Goal: Task Accomplishment & Management: Use online tool/utility

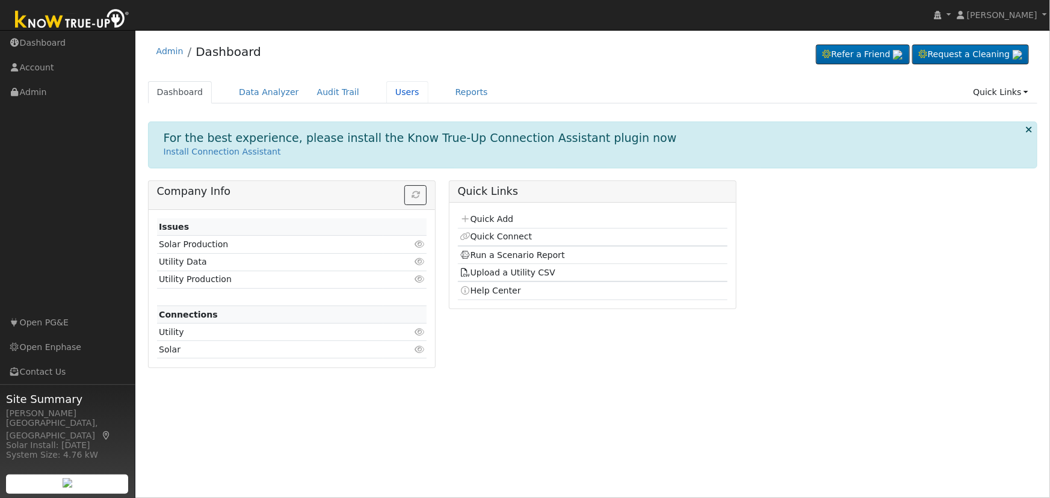
click at [390, 94] on link "Users" at bounding box center [407, 92] width 42 height 22
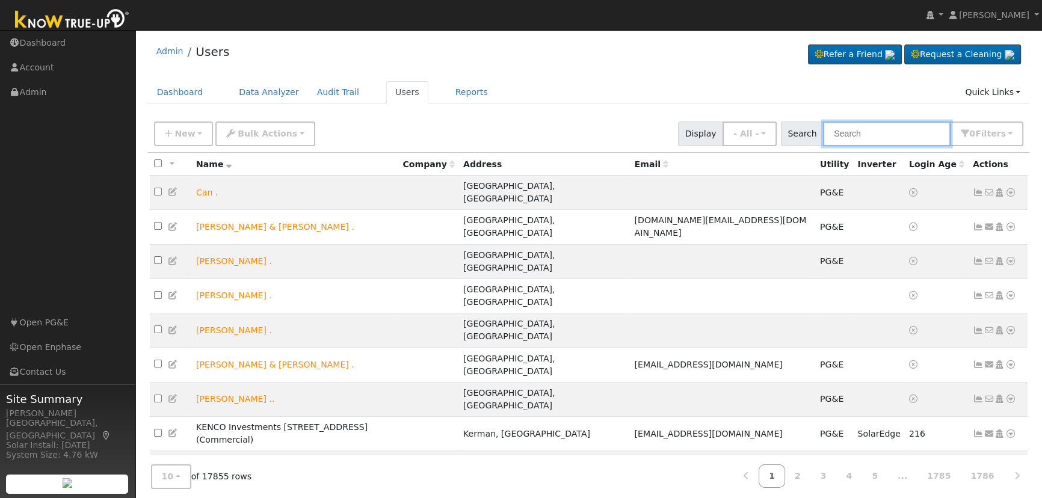
click at [878, 138] on input "text" at bounding box center [887, 134] width 128 height 25
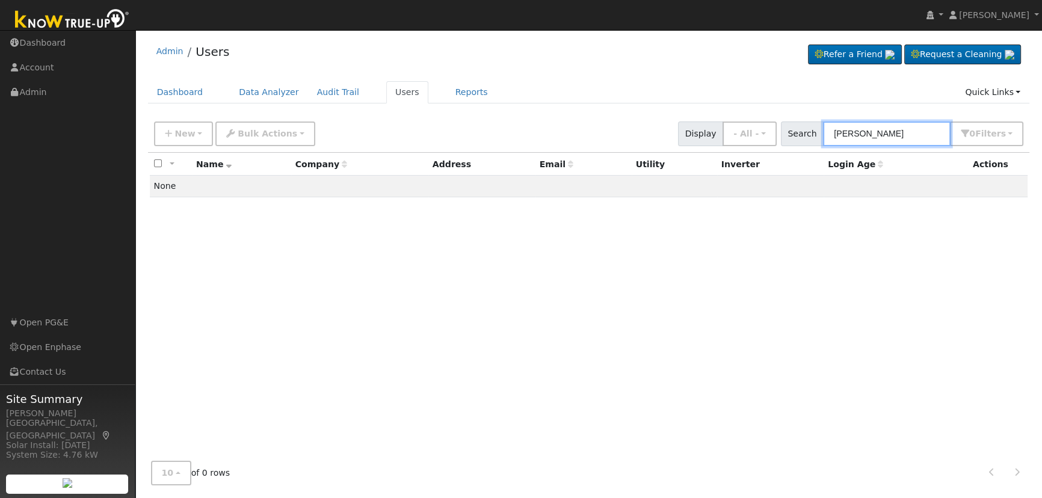
click at [862, 136] on input "kevin delima" at bounding box center [887, 134] width 128 height 25
type input "delima"
click at [897, 132] on input "delima" at bounding box center [887, 134] width 128 height 25
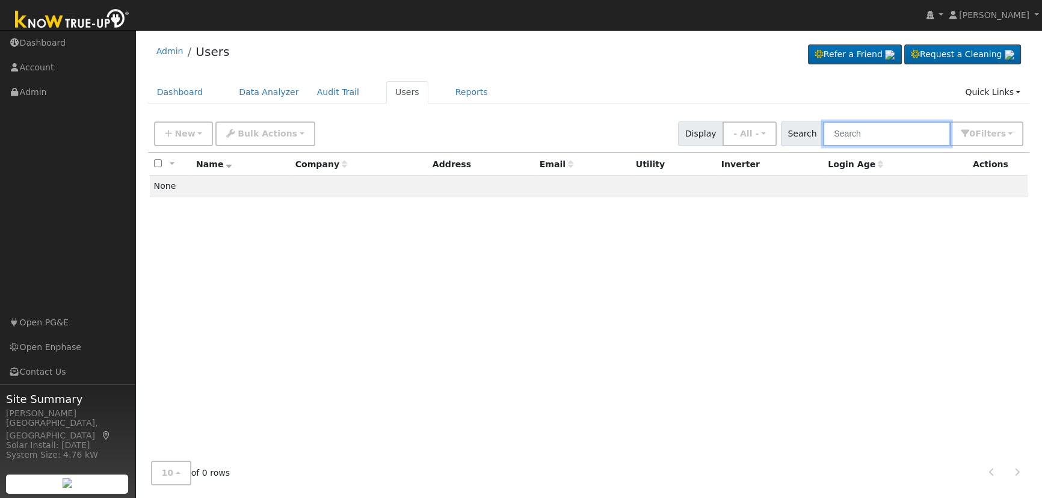
paste input "2431 Locust Street"
drag, startPoint x: 858, startPoint y: 131, endPoint x: 914, endPoint y: 130, distance: 56.0
click at [913, 132] on input "2431 Locust Street" at bounding box center [887, 134] width 128 height 25
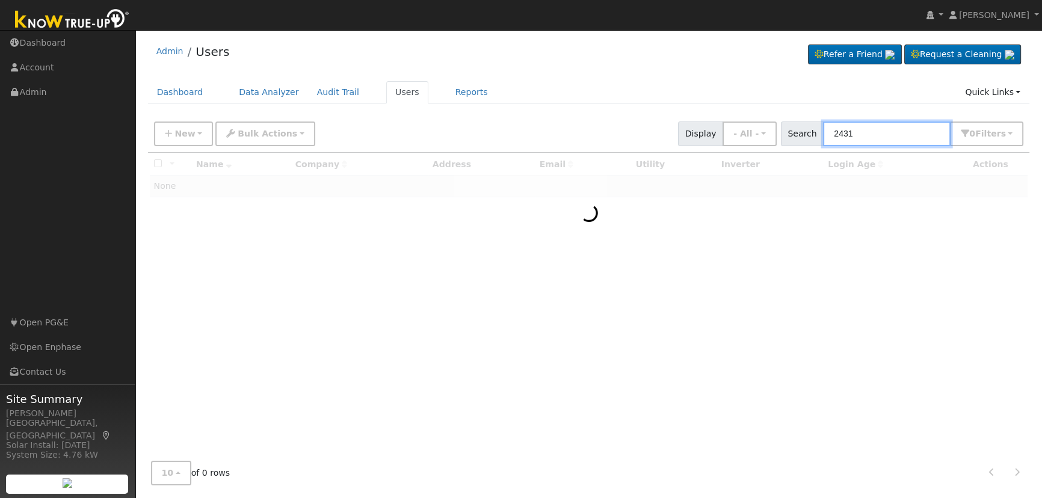
type input "2431"
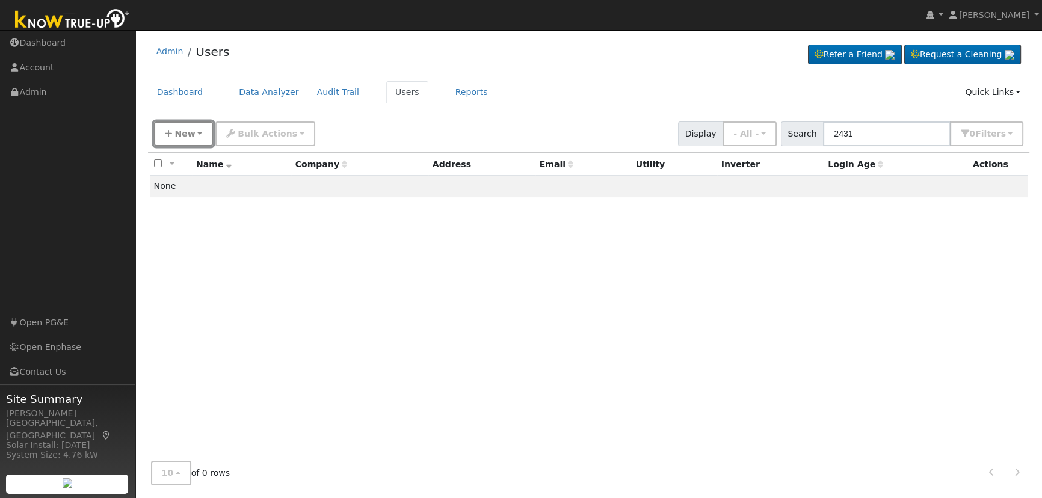
click at [191, 131] on span "New" at bounding box center [184, 134] width 20 height 10
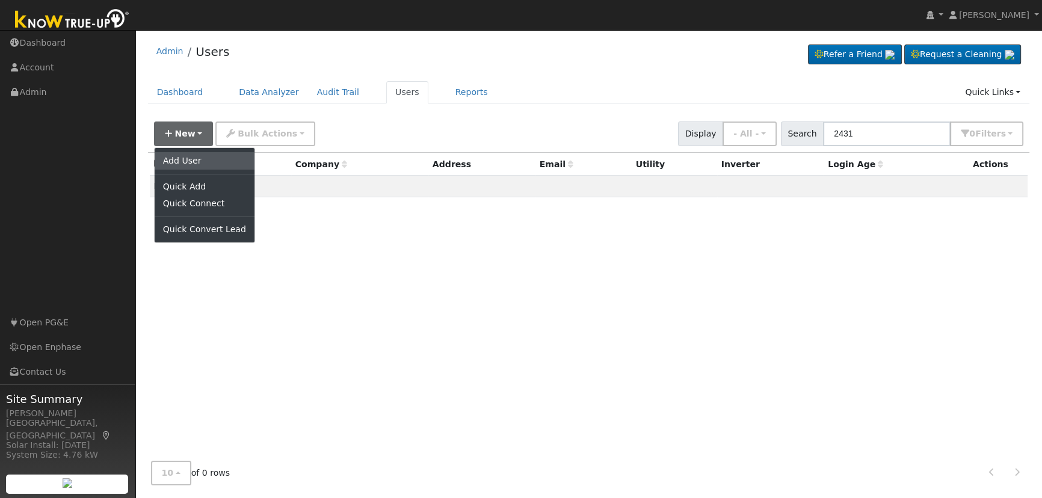
click at [212, 164] on link "Add User" at bounding box center [205, 160] width 100 height 17
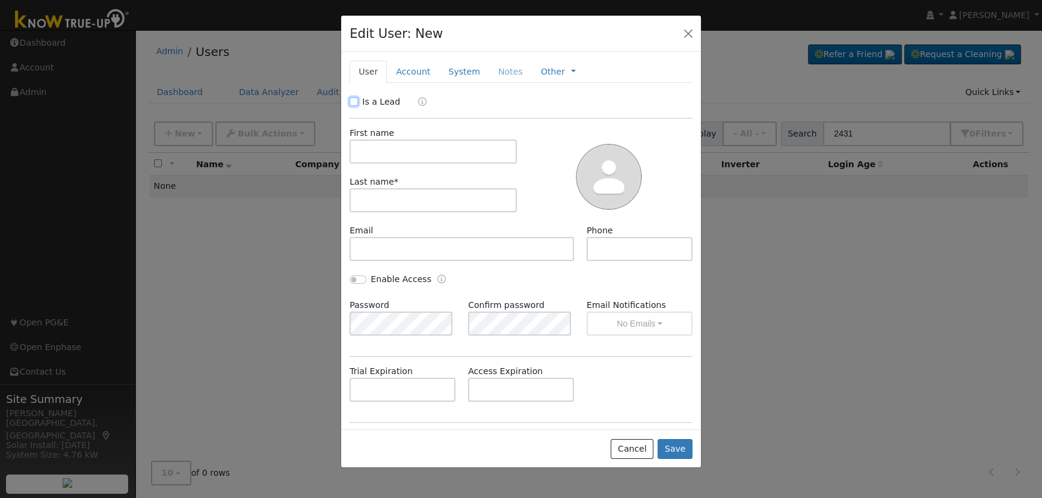
click at [356, 99] on input "Is a Lead" at bounding box center [354, 101] width 8 height 8
checkbox input "true"
click at [387, 155] on input "text" at bounding box center [433, 152] width 167 height 24
type input "Kevin"
click at [369, 205] on input "text" at bounding box center [433, 200] width 167 height 24
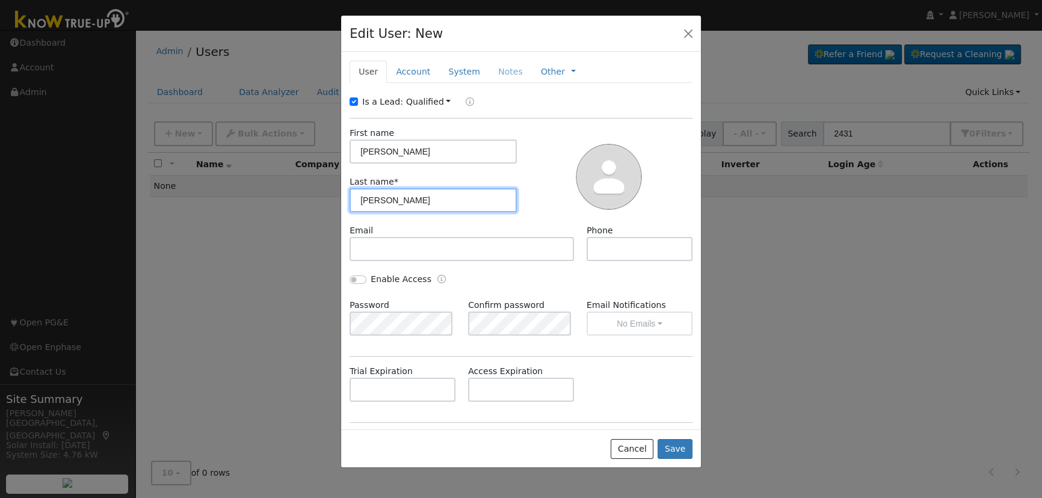
type input "Delima"
click at [683, 30] on button "button" at bounding box center [688, 33] width 17 height 17
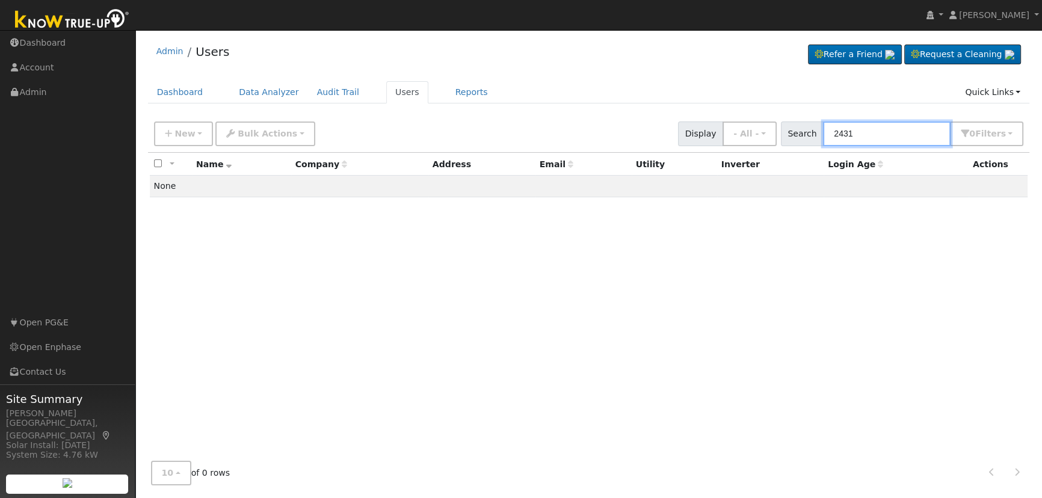
click at [916, 137] on input "2431" at bounding box center [887, 134] width 128 height 25
paste input "578 Hampton Street, Tulare, CA, 93274"
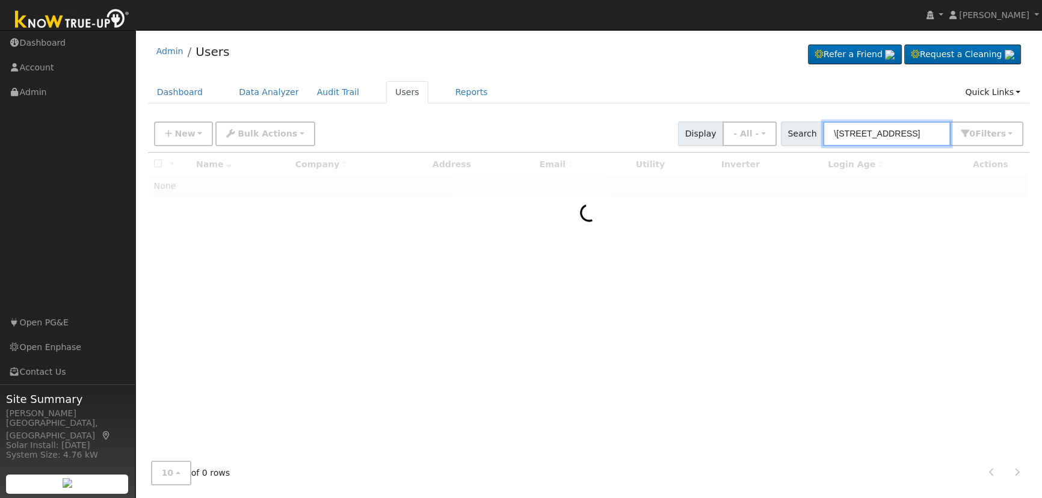
type input "\578 Hampton Street, Tulare, CA, 93"
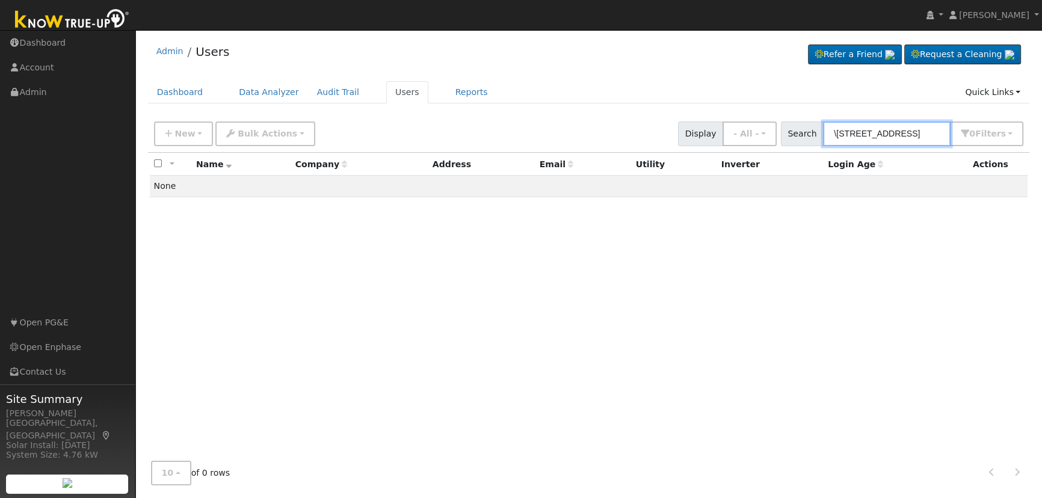
click at [919, 137] on input "\578 Hampton Street, Tulare, CA, 93" at bounding box center [887, 134] width 128 height 25
paste input "578 Hampton Street, Tulare, CA, 93274"
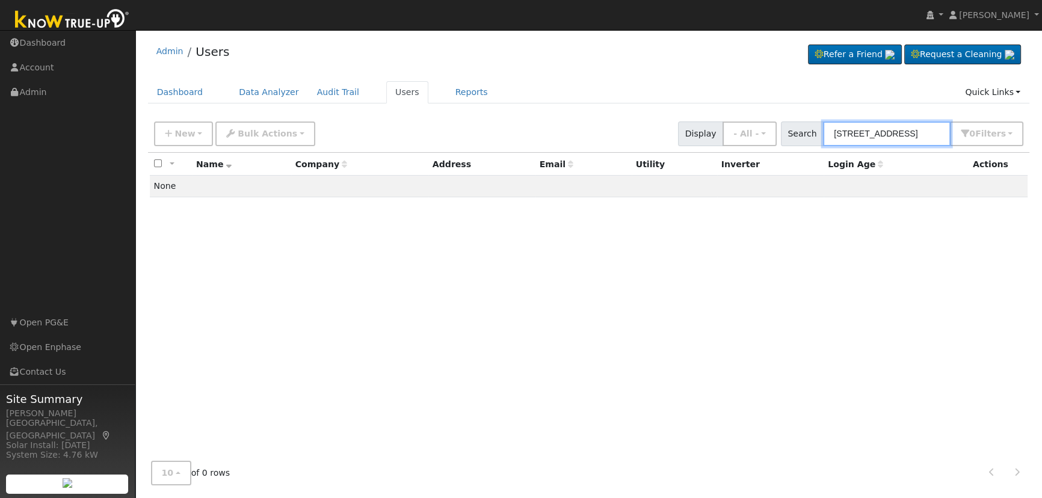
scroll to position [0, 43]
drag, startPoint x: 849, startPoint y: 131, endPoint x: 966, endPoint y: 122, distance: 117.7
click at [966, 122] on div "Search 578 Hampton Street, Tulare, CA, 93274 0 Filter s My accounts Role Show -…" at bounding box center [902, 134] width 243 height 25
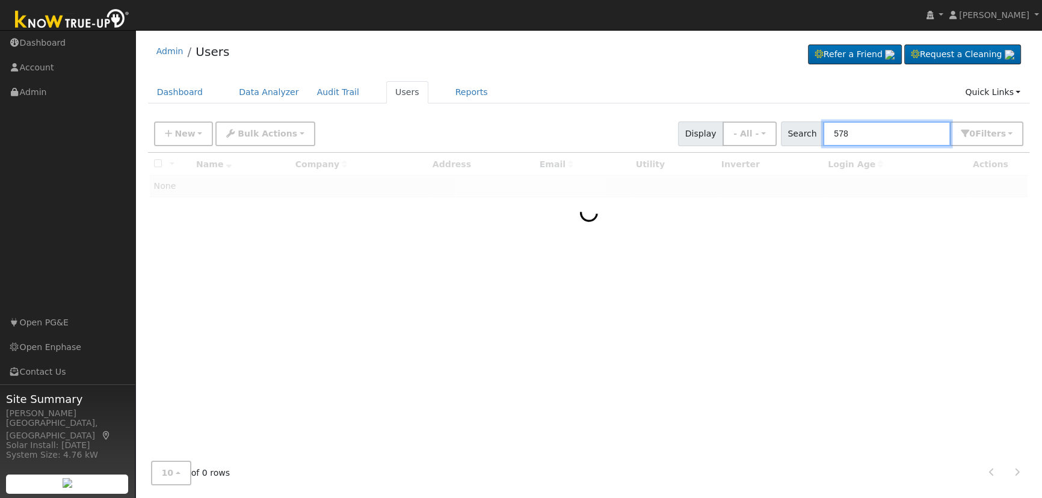
type input "578"
click at [186, 132] on span "New" at bounding box center [184, 134] width 20 height 10
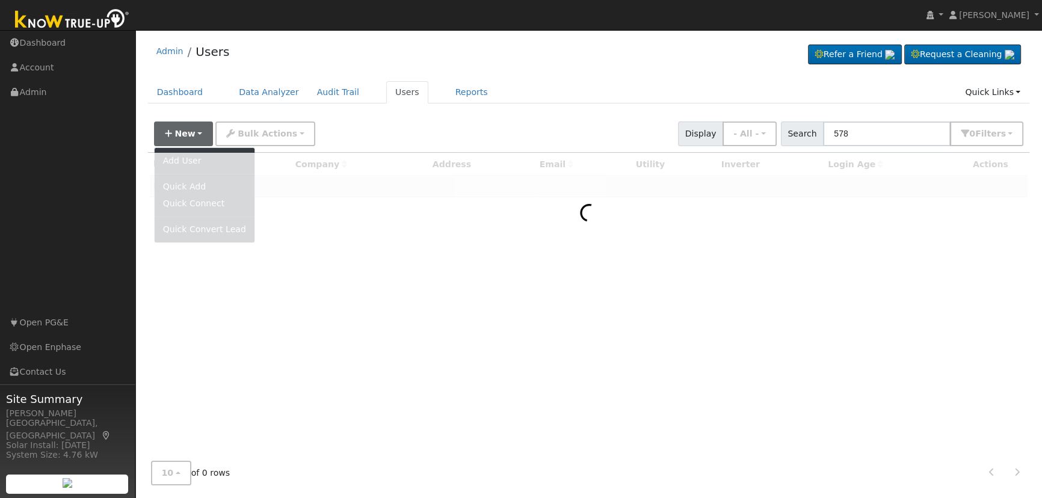
click at [782, 339] on div at bounding box center [589, 302] width 882 height 299
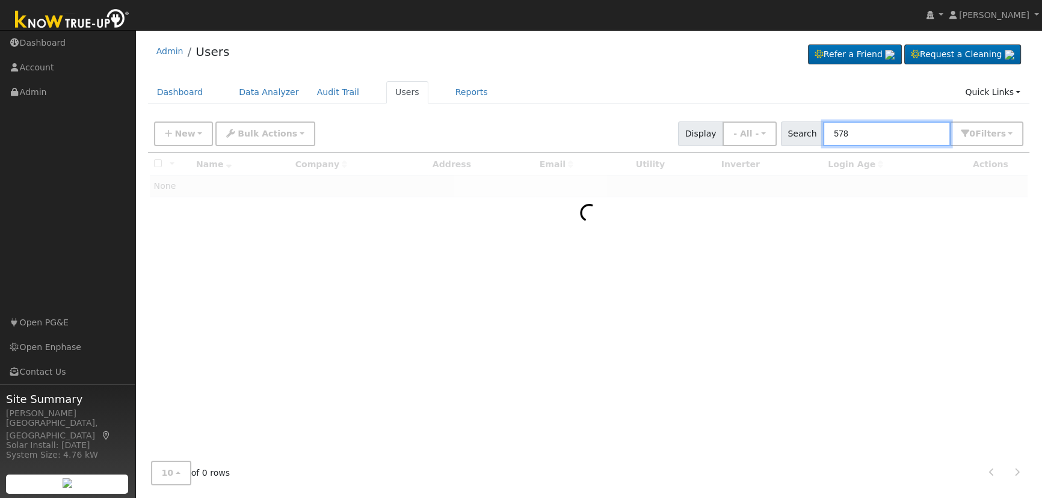
click at [880, 136] on input "578" at bounding box center [887, 134] width 128 height 25
drag, startPoint x: 752, startPoint y: 295, endPoint x: 616, endPoint y: 290, distance: 136.1
click at [748, 300] on div at bounding box center [589, 302] width 882 height 299
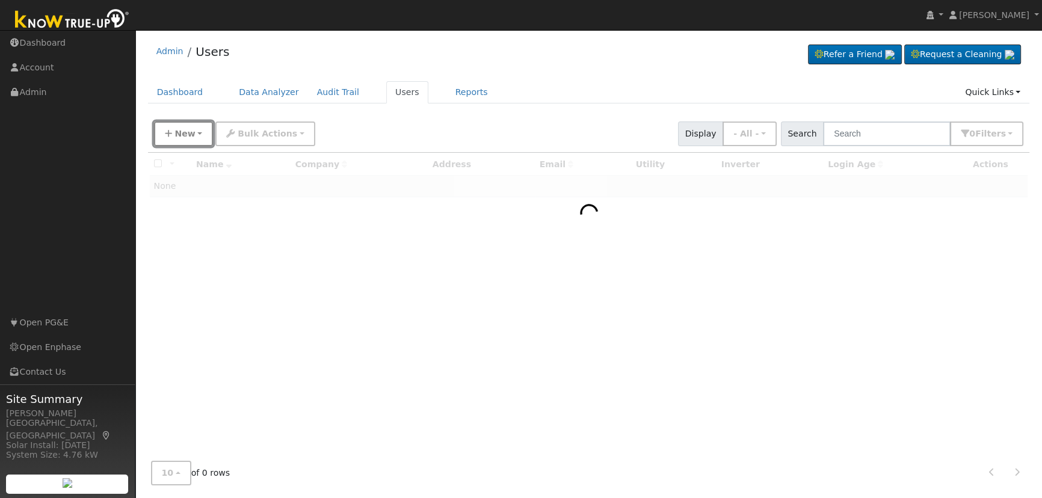
click at [190, 132] on span "New" at bounding box center [184, 134] width 20 height 10
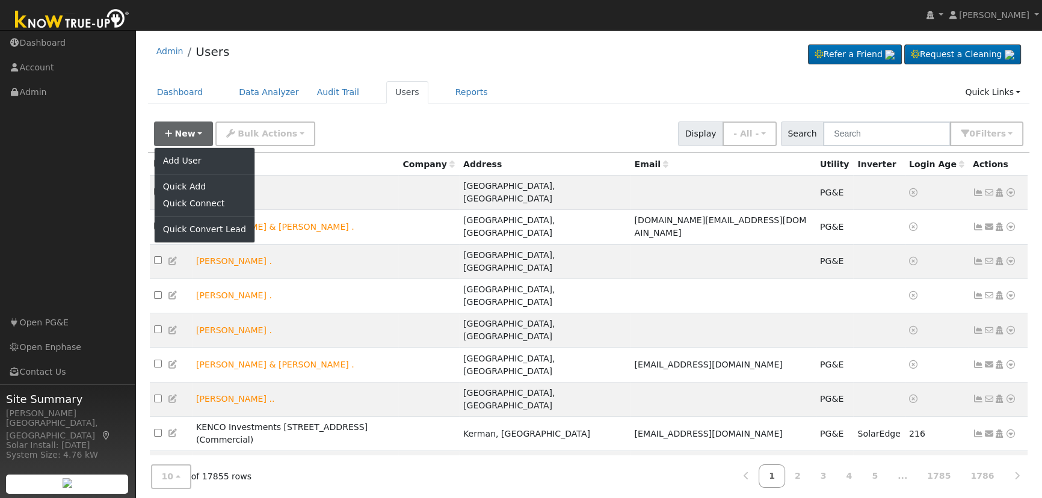
click at [211, 161] on div at bounding box center [589, 342] width 882 height 378
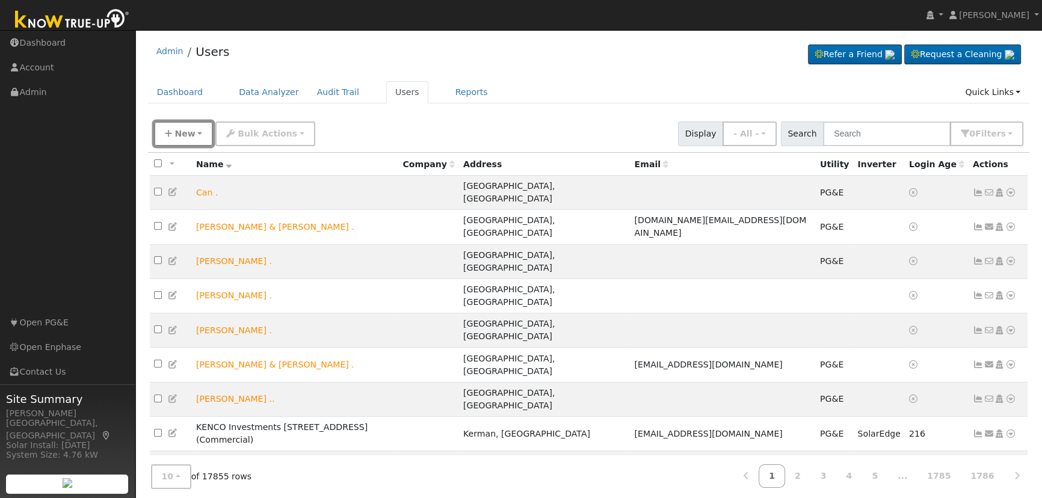
click at [193, 132] on button "New" at bounding box center [184, 134] width 60 height 25
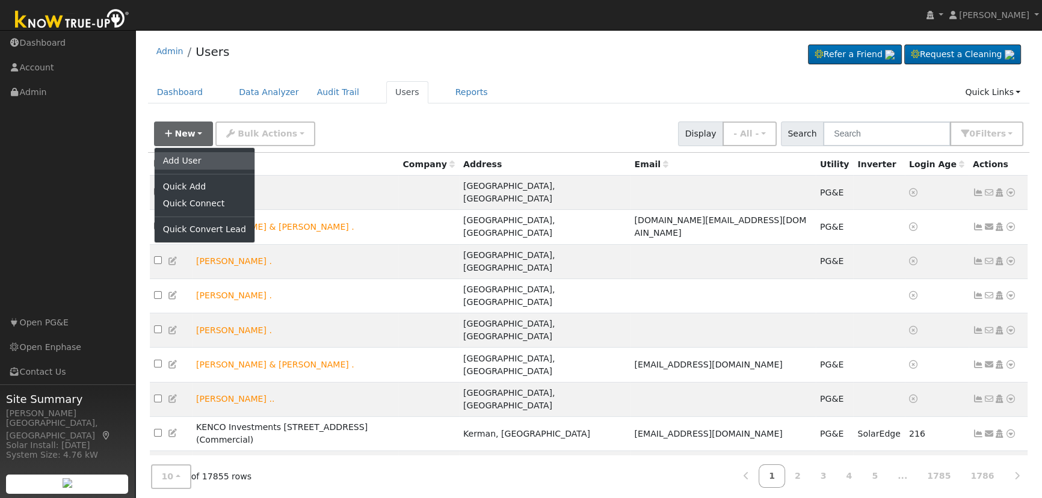
click at [218, 153] on link "Add User" at bounding box center [205, 160] width 100 height 17
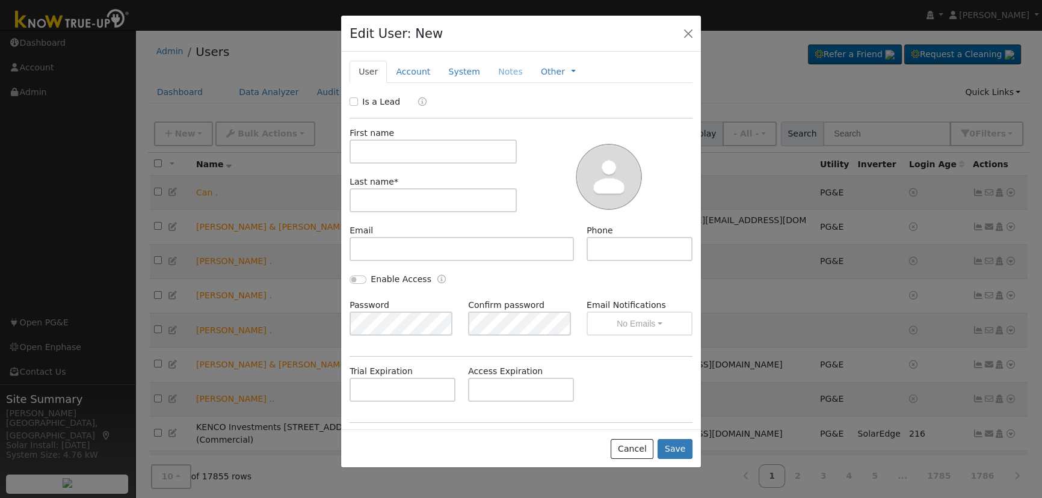
click at [408, 76] on link "Account" at bounding box center [413, 72] width 52 height 22
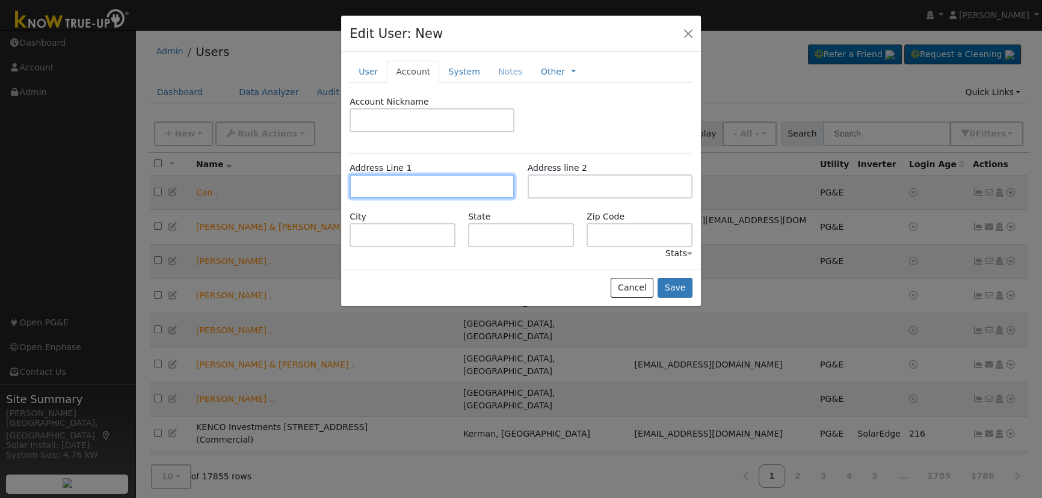
click at [398, 187] on input "text" at bounding box center [432, 186] width 165 height 24
paste input "578 Hampton Street, Tulare, CA, 93274"
type input "[STREET_ADDRESS]"
type input "Tulare"
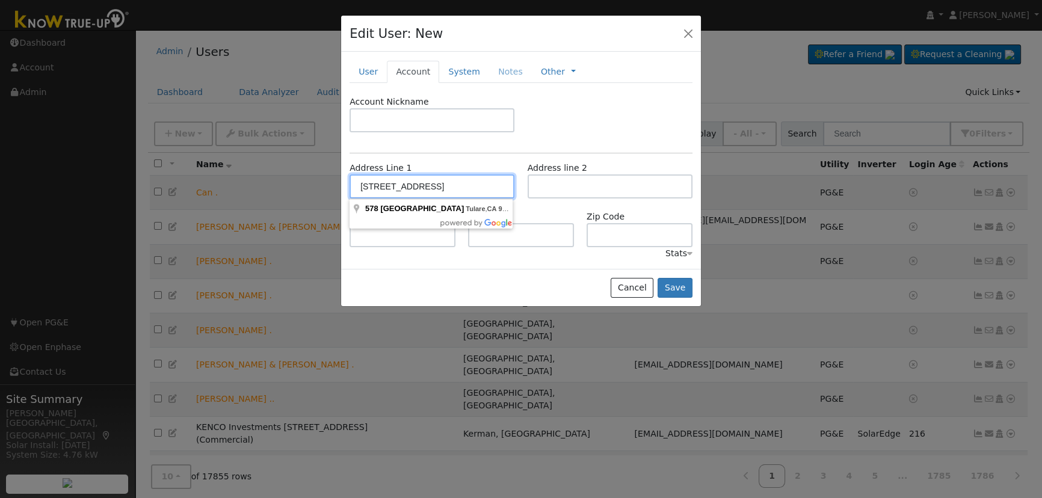
type input "CA"
type input "93274"
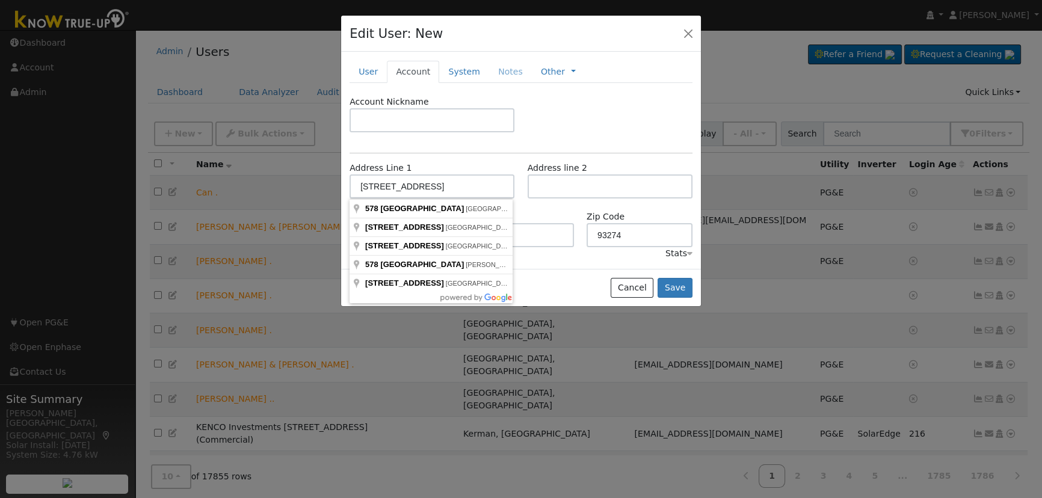
click at [612, 117] on div "Account Nickname" at bounding box center [522, 120] width 356 height 49
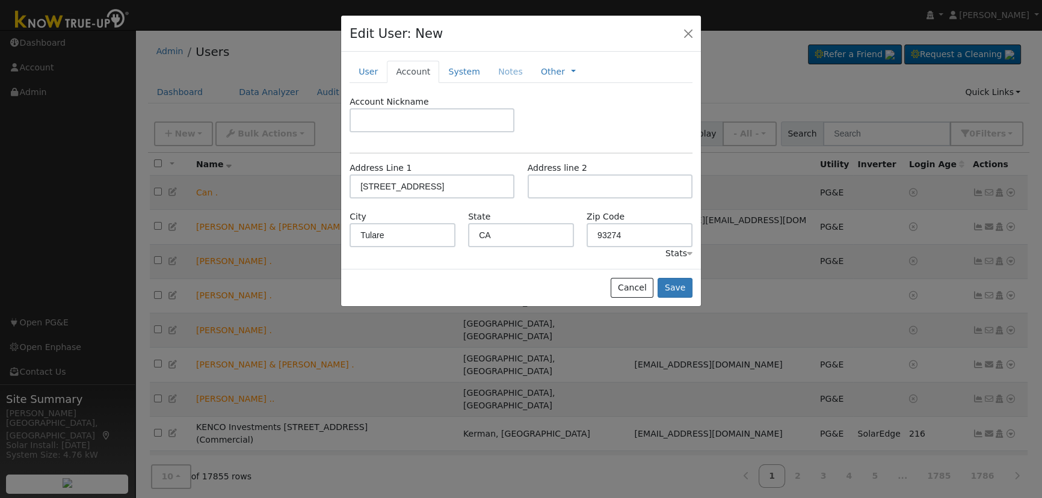
click at [365, 67] on link "User" at bounding box center [368, 72] width 37 height 22
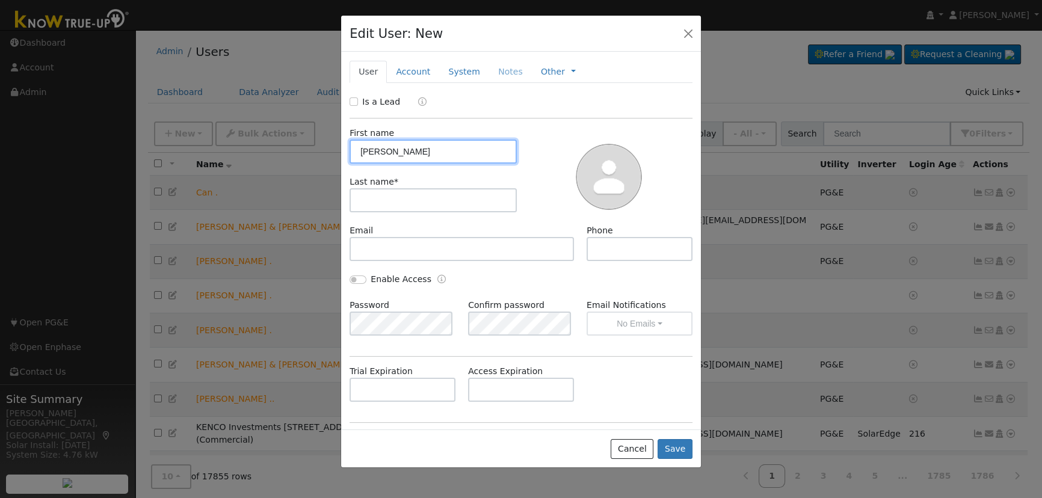
type input "Kevin"
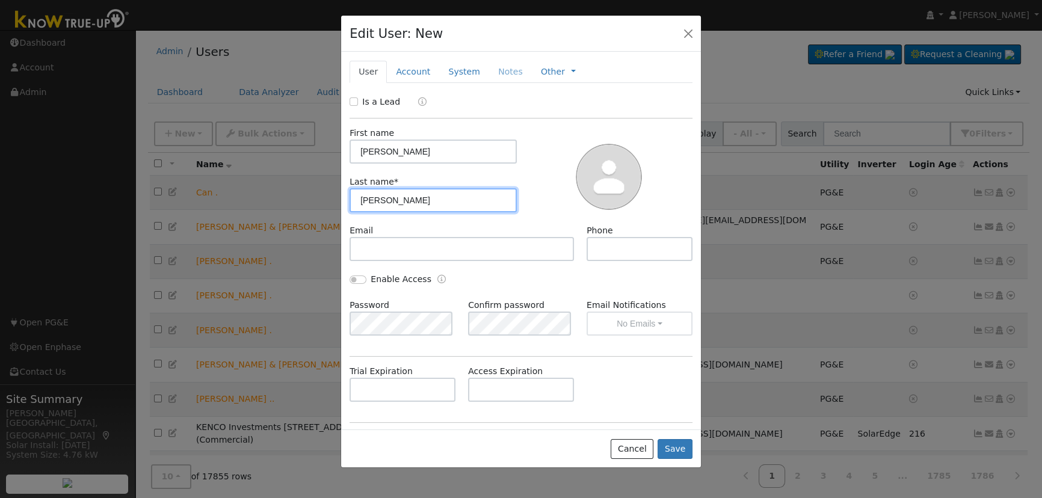
type input "Delima"
click at [353, 100] on input "Is a Lead" at bounding box center [354, 101] width 8 height 8
checkbox input "true"
click at [674, 448] on button "Save" at bounding box center [675, 449] width 35 height 20
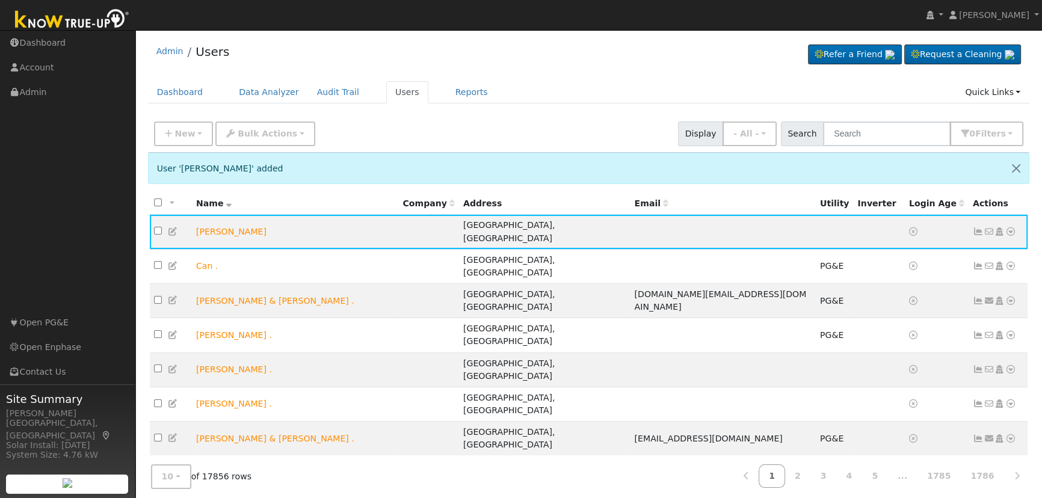
click at [1011, 227] on icon at bounding box center [1010, 231] width 11 height 8
click at [0, 0] on link "Scenario" at bounding box center [0, 0] width 0 height 0
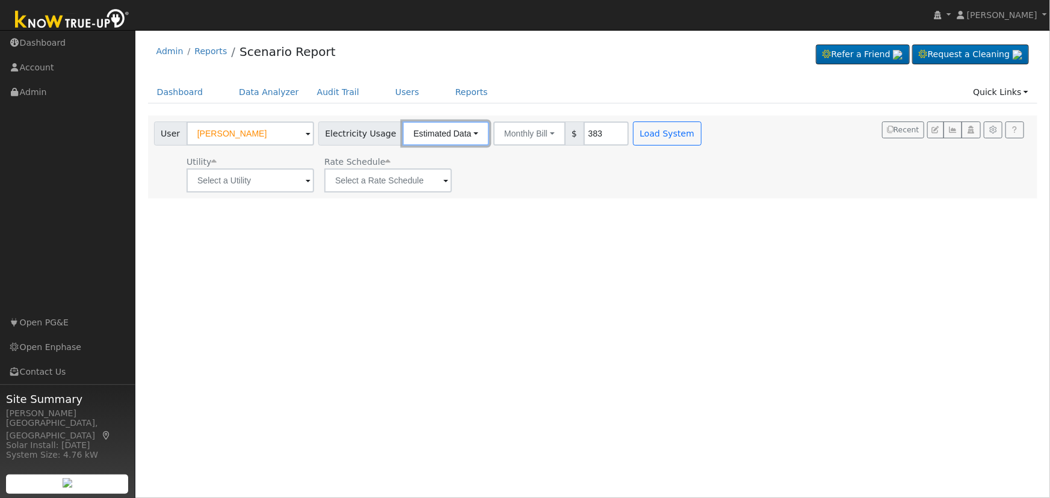
click at [456, 137] on button "Estimated Data" at bounding box center [445, 134] width 87 height 24
click at [446, 178] on link "Estimated Data" at bounding box center [445, 177] width 85 height 17
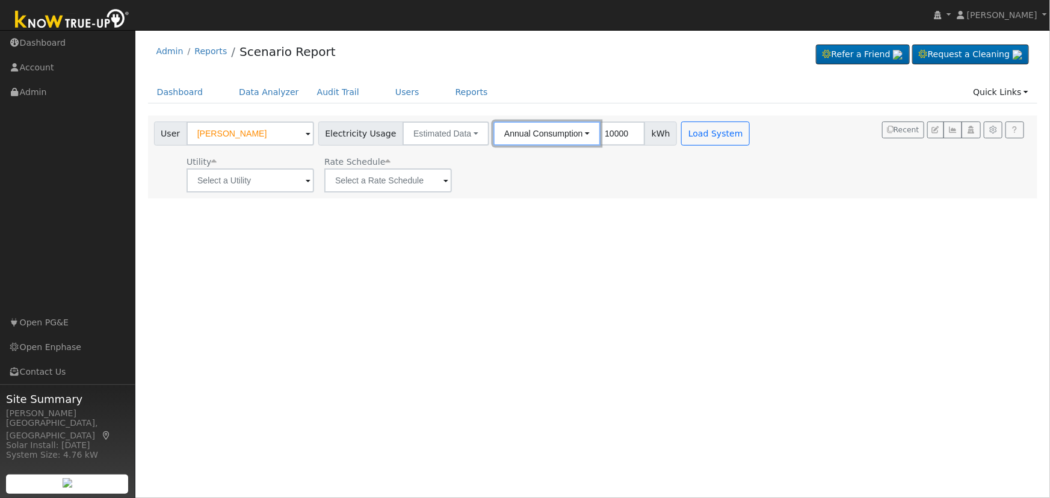
click at [519, 134] on button "Annual Consumption" at bounding box center [546, 134] width 107 height 24
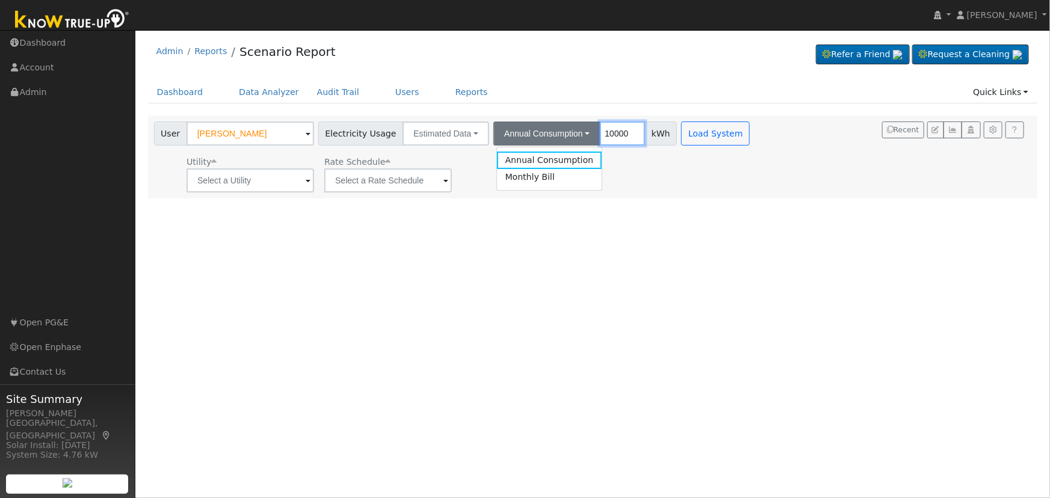
click at [609, 139] on input "10000" at bounding box center [622, 134] width 45 height 24
type input "4000"
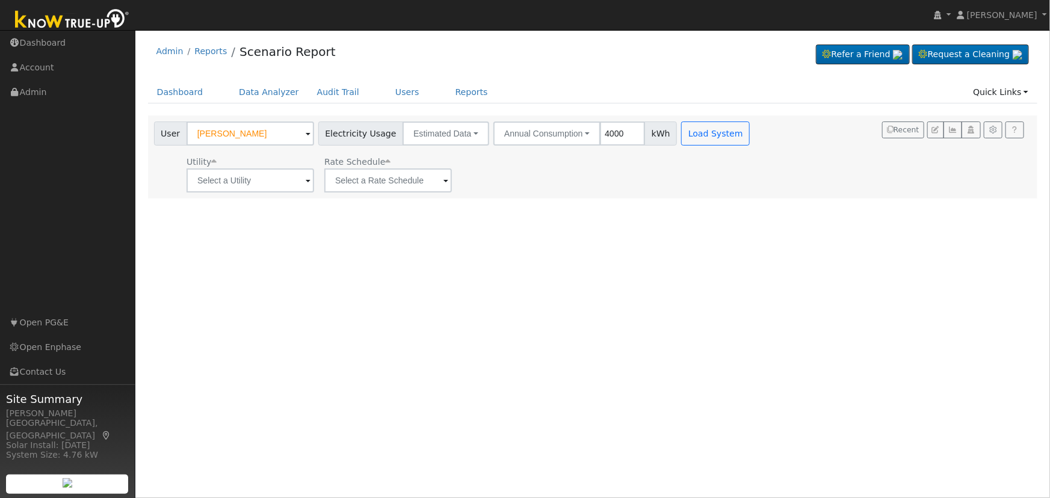
click at [639, 218] on div "User Profile First name Last name Email Email Notifications No Emails No Emails…" at bounding box center [592, 264] width 914 height 468
click at [271, 182] on input "text" at bounding box center [250, 180] width 128 height 24
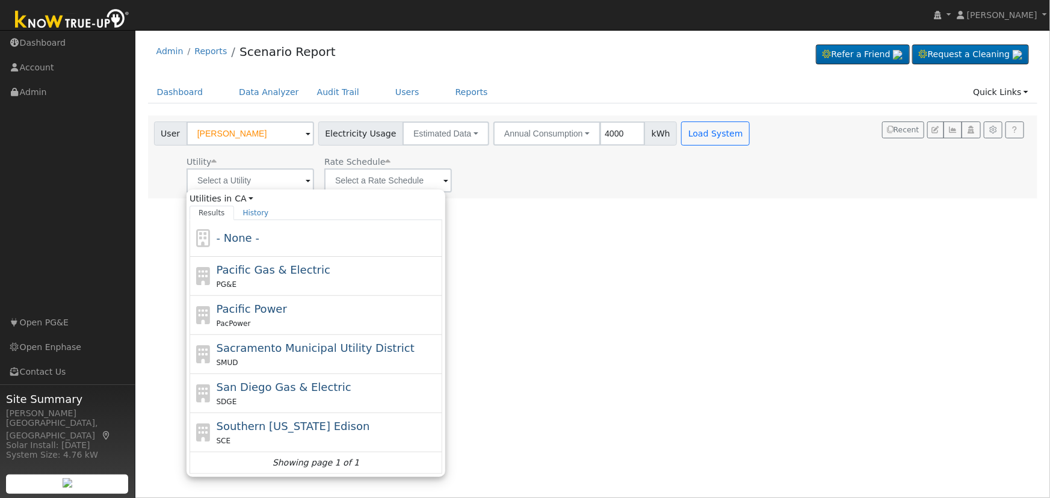
click at [288, 430] on span "Southern [US_STATE] Edison" at bounding box center [293, 426] width 153 height 13
type input "Southern [US_STATE] Edison"
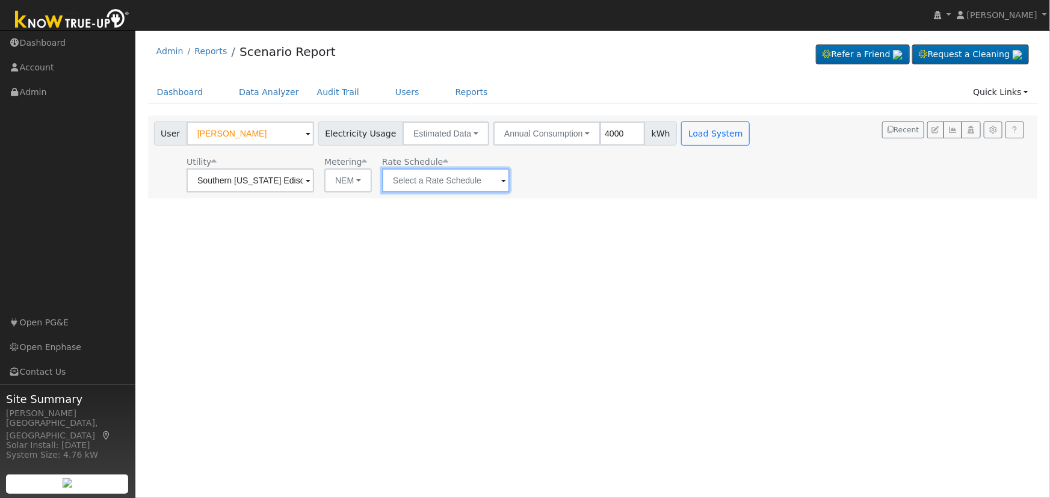
click at [314, 174] on input "text" at bounding box center [250, 180] width 128 height 24
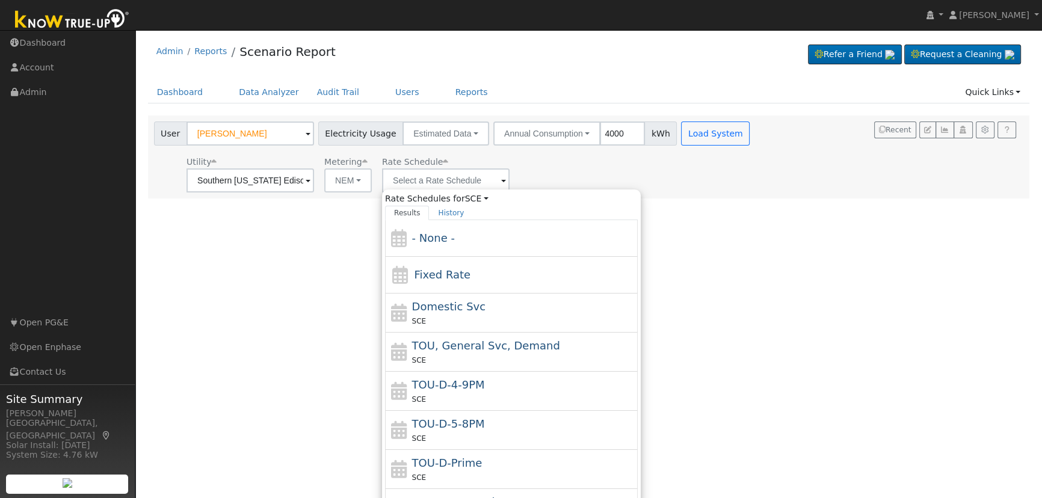
click at [460, 387] on span "TOU-D-4-9PM" at bounding box center [448, 384] width 73 height 13
type input "TOU-D-4-9PM"
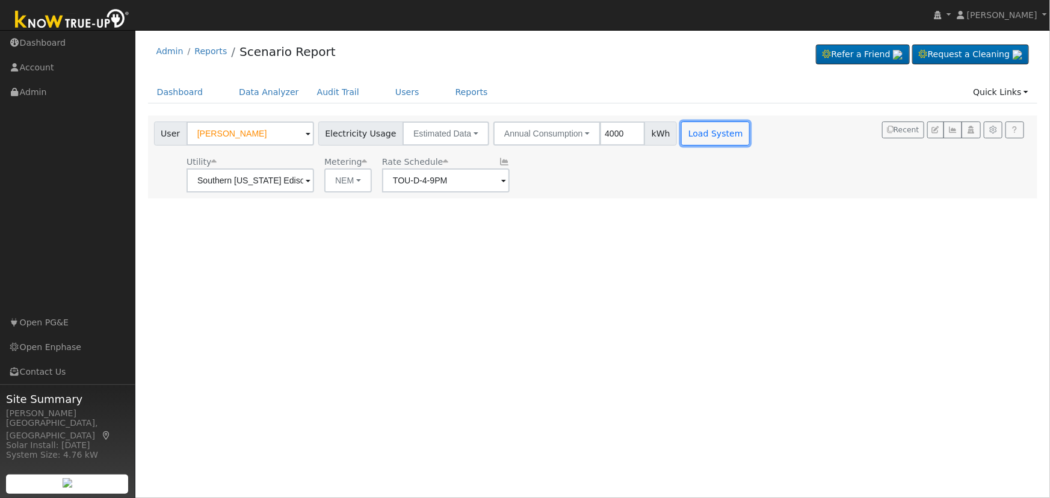
click at [683, 129] on button "Load System" at bounding box center [715, 134] width 69 height 24
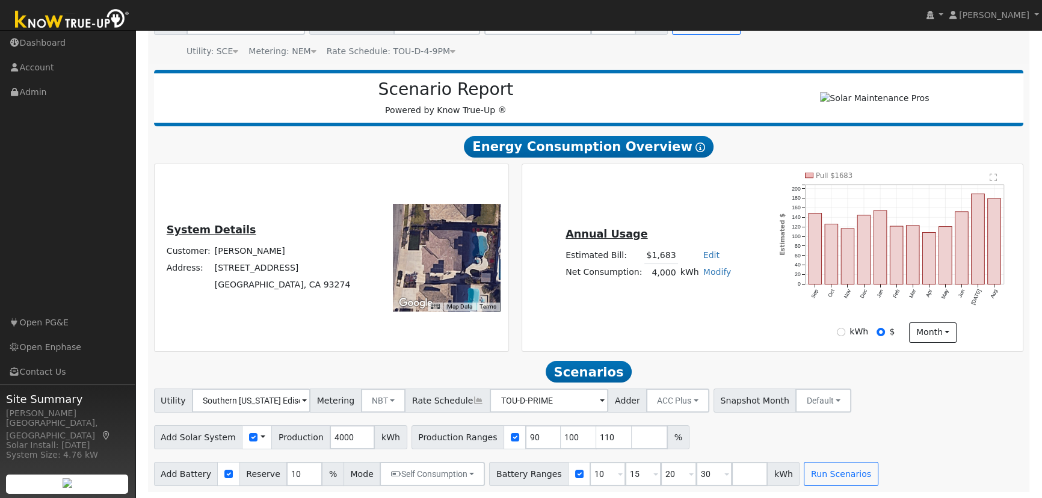
scroll to position [60, 0]
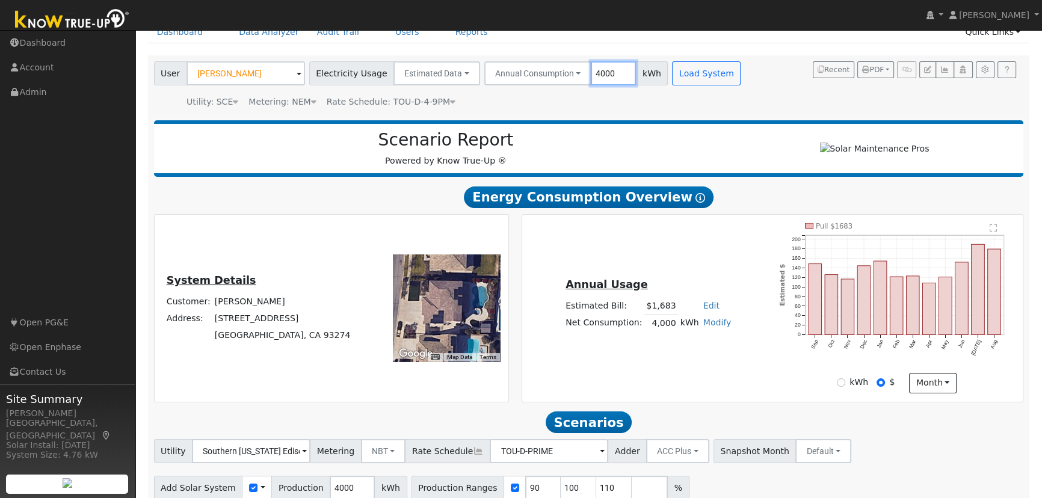
click at [597, 73] on input "4000" at bounding box center [613, 73] width 45 height 24
type input "3000"
click at [674, 77] on button "Load System" at bounding box center [706, 73] width 69 height 24
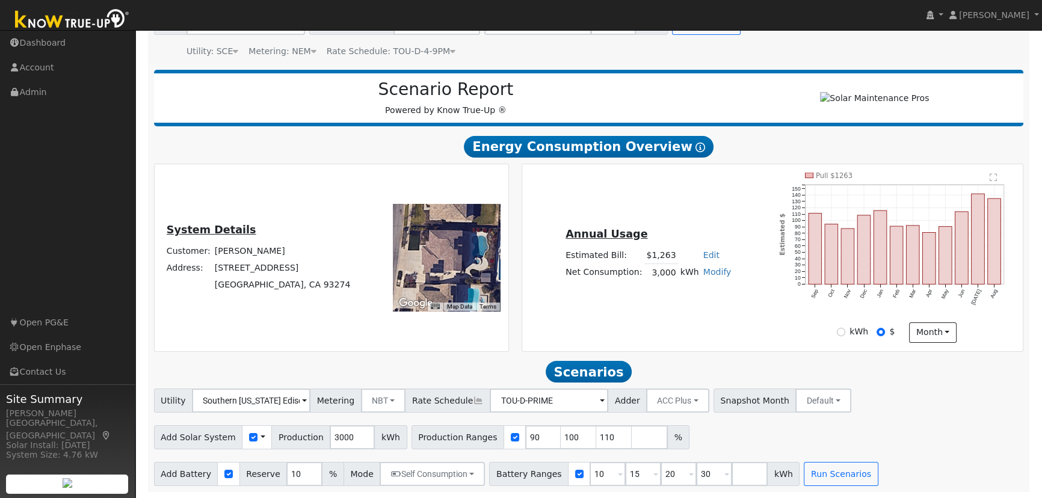
scroll to position [115, 0]
click at [525, 434] on input "90" at bounding box center [543, 437] width 36 height 24
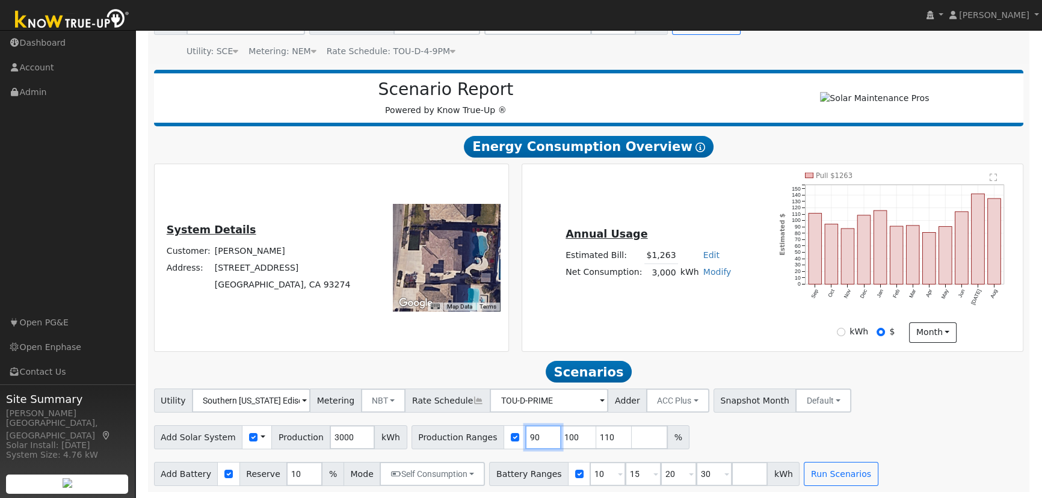
click at [525, 434] on input "90" at bounding box center [543, 437] width 36 height 24
type input "100"
type input "110"
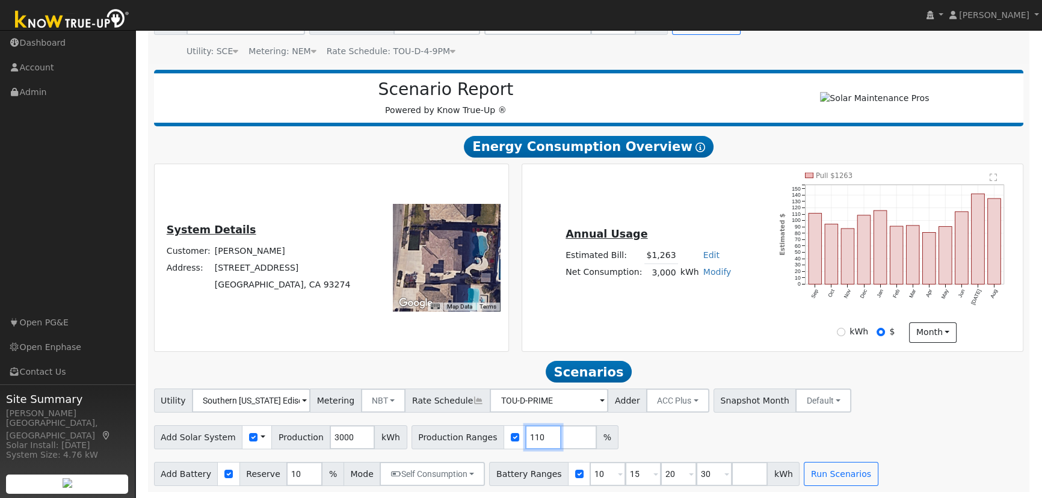
click at [525, 434] on input "110" at bounding box center [543, 437] width 36 height 24
click at [525, 434] on input "number" at bounding box center [543, 437] width 36 height 24
type input "137"
click at [590, 476] on input "10" at bounding box center [608, 474] width 36 height 24
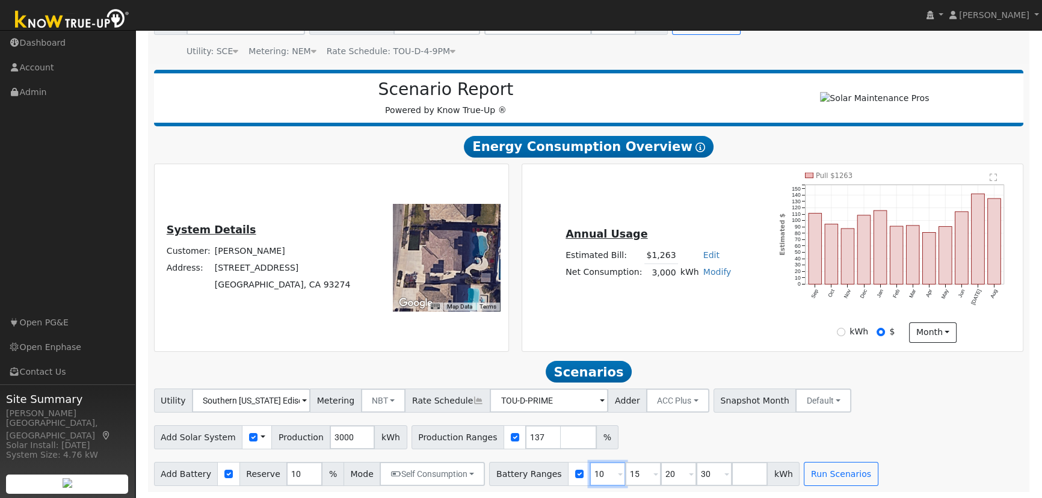
click at [590, 476] on input "10" at bounding box center [608, 474] width 36 height 24
type input "15"
type input "20"
type input "30"
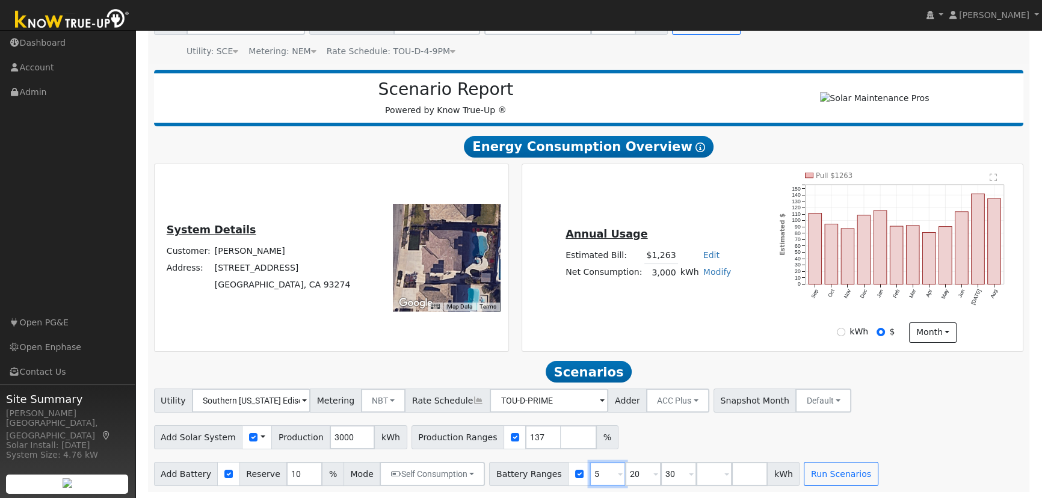
click at [590, 476] on input "5" at bounding box center [608, 474] width 36 height 24
type input "20"
type input "30"
click at [590, 476] on input "20" at bounding box center [608, 474] width 36 height 24
type input "30"
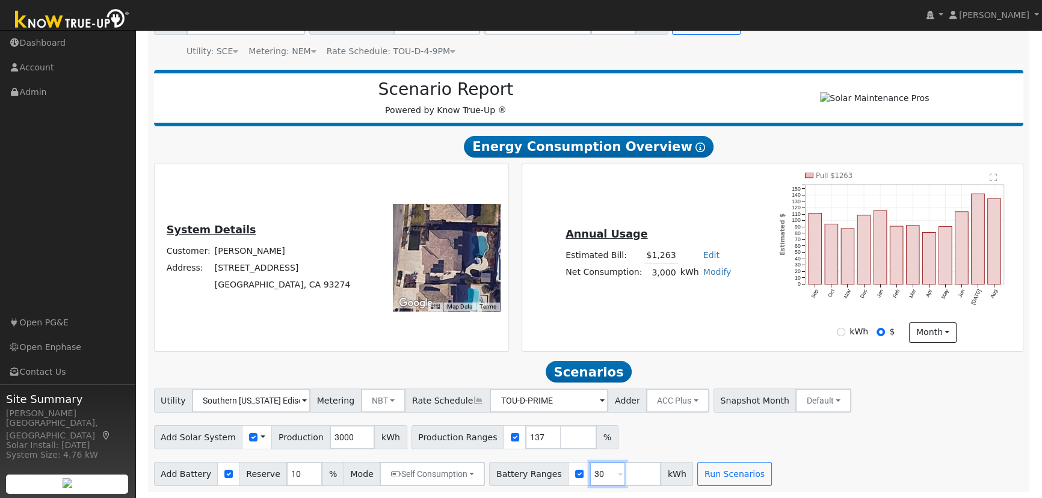
click at [590, 476] on input "30" at bounding box center [608, 474] width 36 height 24
click at [590, 476] on input "number" at bounding box center [608, 474] width 36 height 24
type input "5"
click at [713, 472] on button "Run Scenarios" at bounding box center [734, 474] width 74 height 24
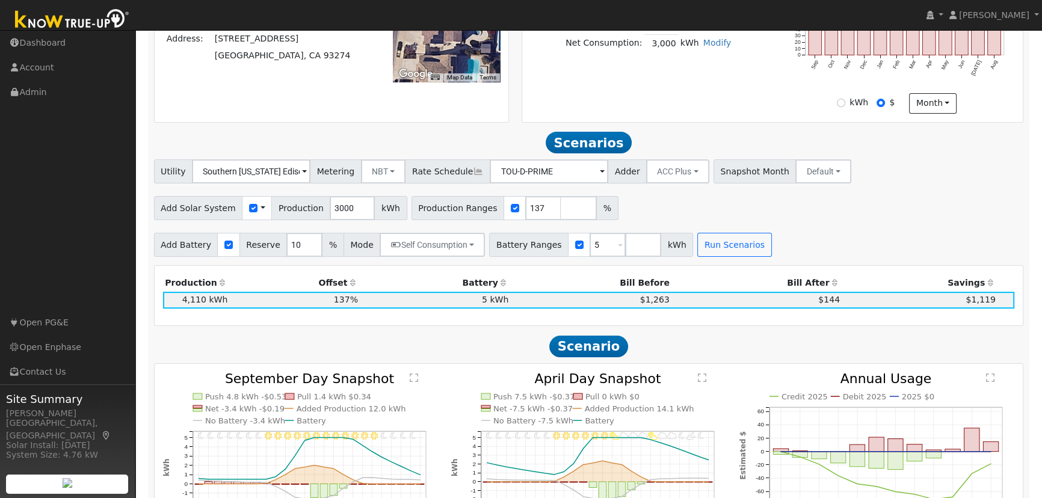
scroll to position [439, 0]
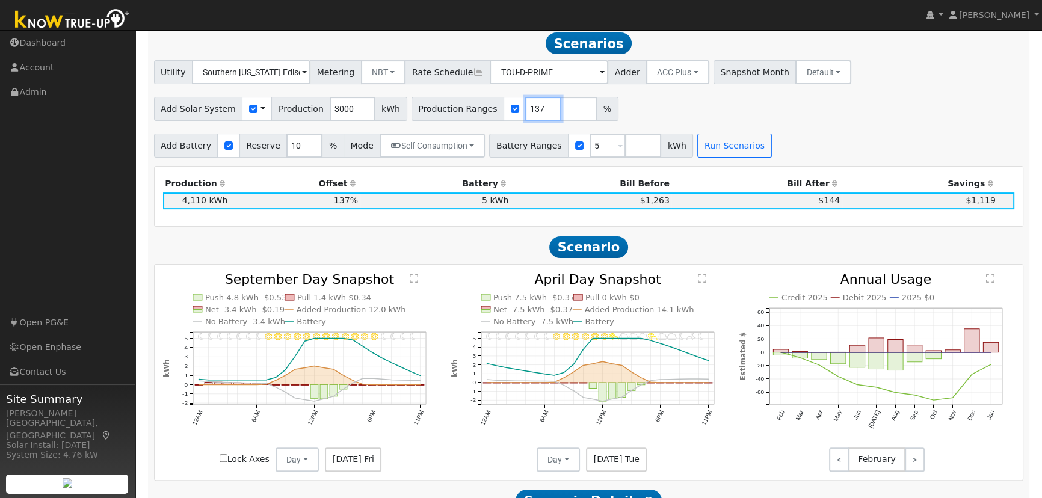
click at [525, 109] on input "137" at bounding box center [543, 109] width 36 height 24
type input "137.77"
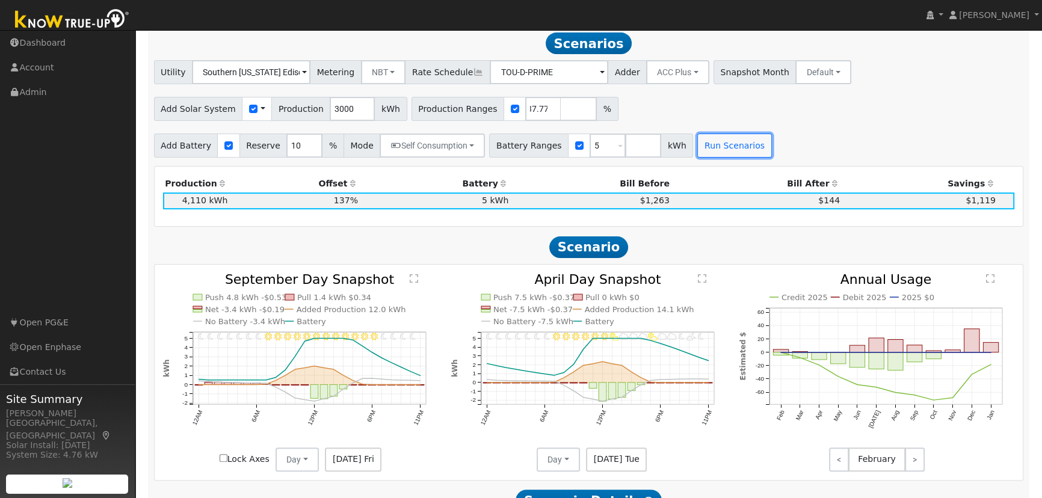
click at [700, 153] on button "Run Scenarios" at bounding box center [734, 146] width 74 height 24
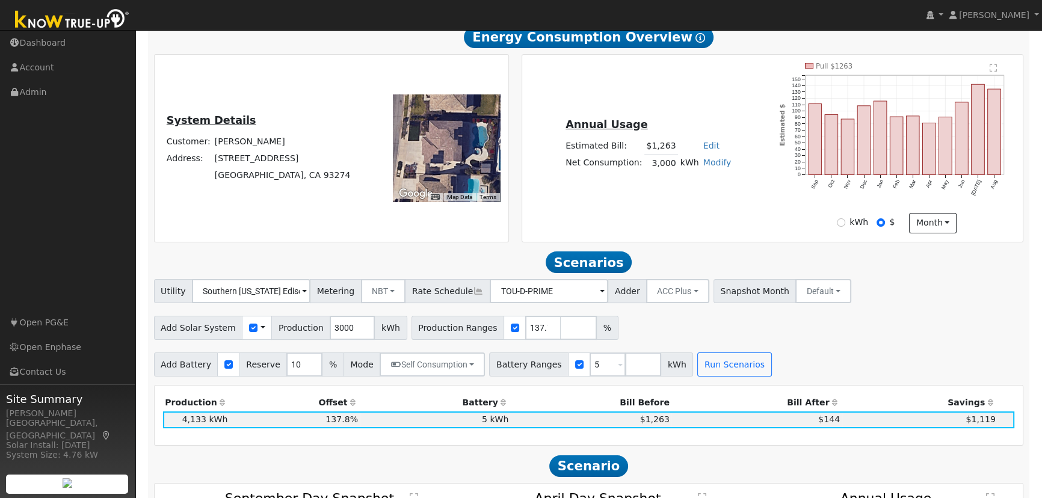
scroll to position [275, 0]
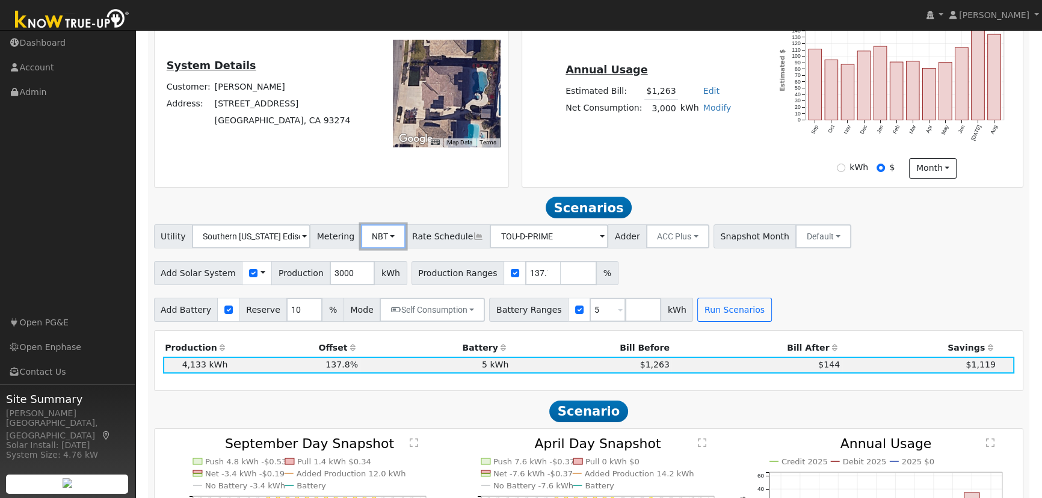
click at [385, 239] on button "NBT" at bounding box center [383, 236] width 45 height 24
click at [802, 292] on div "Utility Southern [US_STATE] Edison Metering NBT NEM NBT Rate Schedule TOU-D-PRI…" at bounding box center [588, 272] width 883 height 97
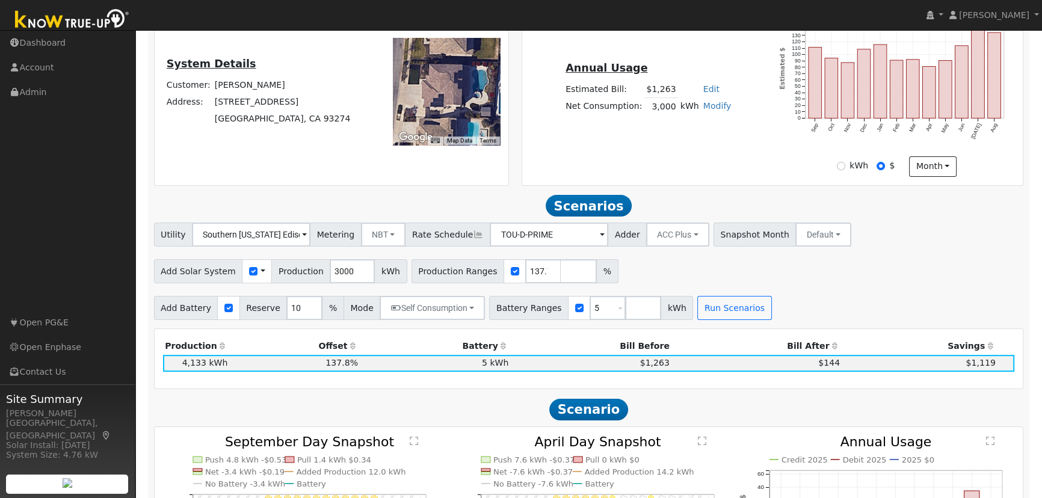
scroll to position [330, 0]
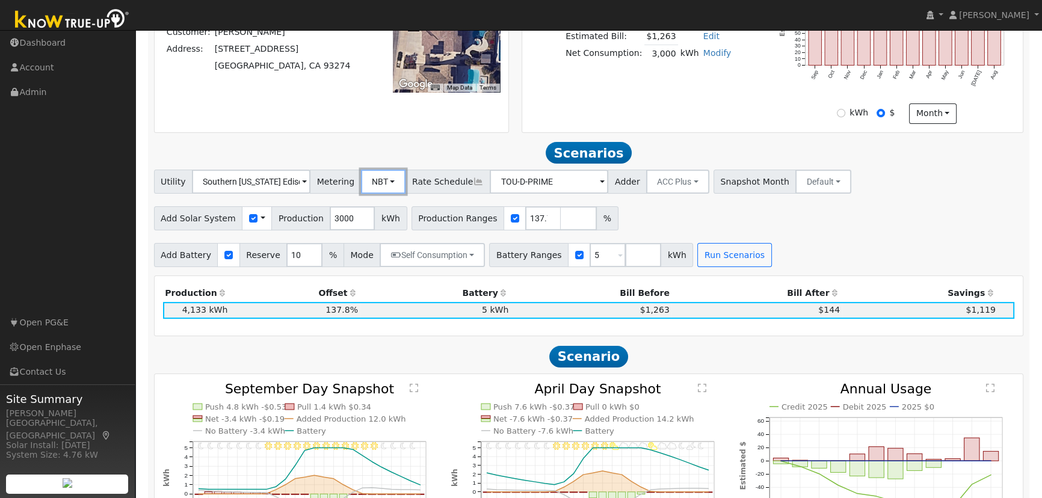
click at [378, 194] on button "NBT" at bounding box center [383, 182] width 45 height 24
click at [377, 214] on link "NEM" at bounding box center [395, 208] width 84 height 17
click at [721, 261] on button "Run Scenarios" at bounding box center [734, 255] width 74 height 24
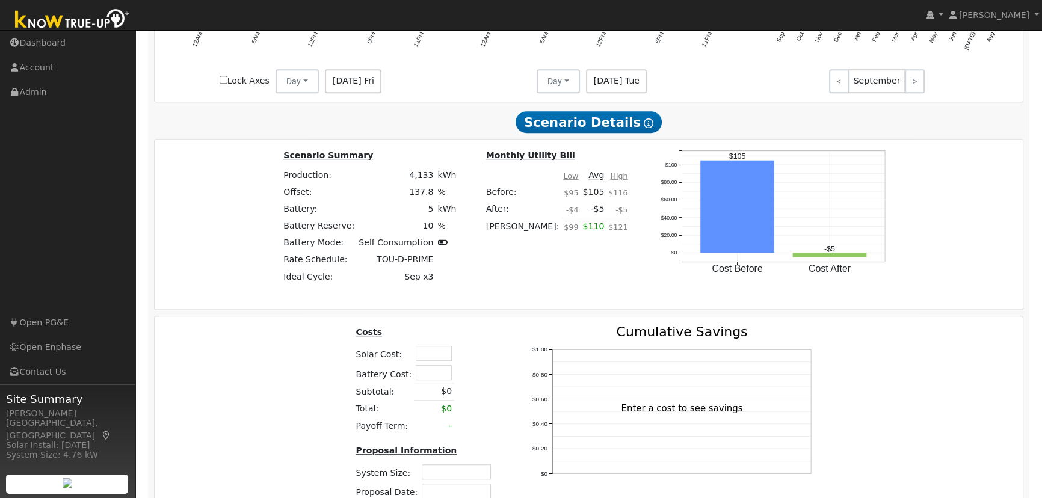
scroll to position [822, 0]
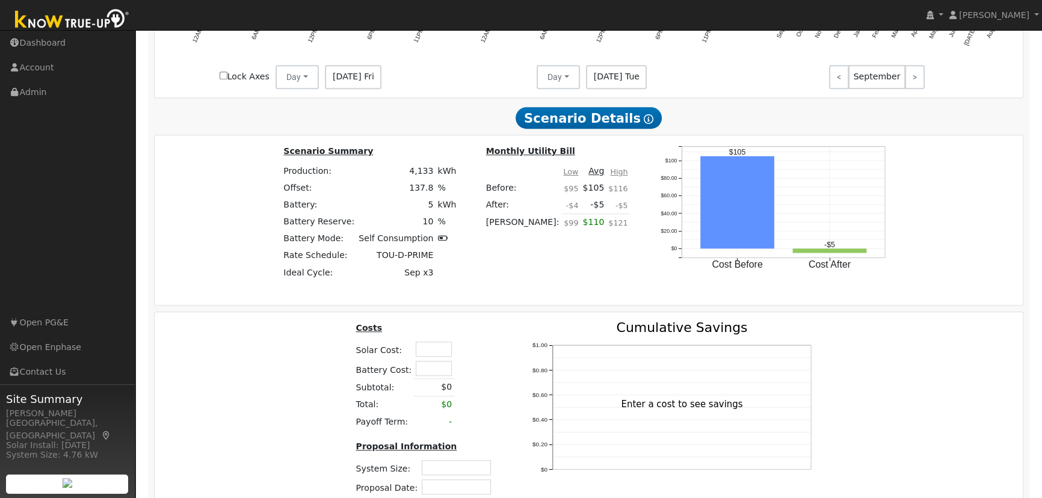
click at [433, 354] on input "text" at bounding box center [434, 349] width 36 height 15
click at [432, 355] on input "3" at bounding box center [434, 349] width 36 height 15
type input "$14,500"
click at [423, 373] on input "text" at bounding box center [434, 368] width 36 height 15
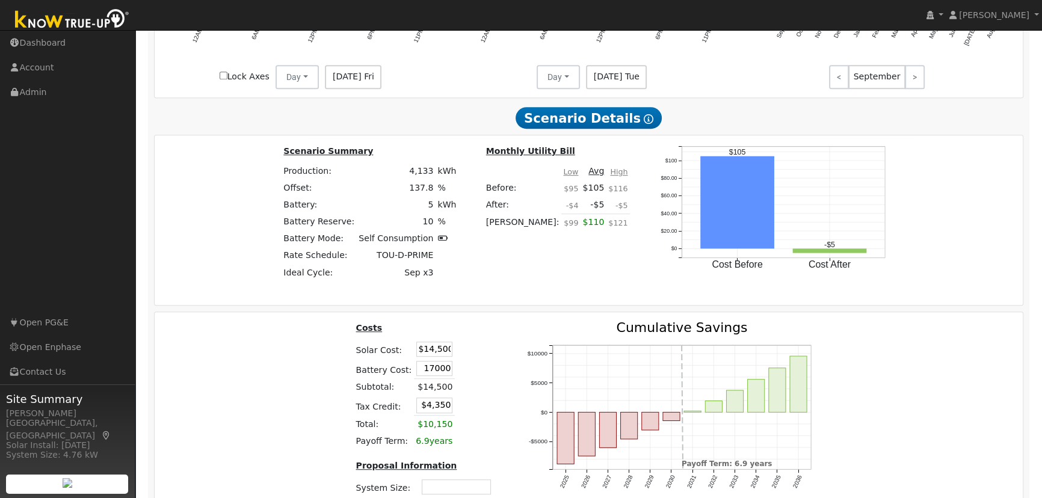
type input "$17,000"
type input "$9,450"
click at [498, 351] on div "Costs Solar Cost: $14,500 Battery Cost: $17,000 Subtotal: $14,500 Tax Credit: $…" at bounding box center [425, 432] width 169 height 223
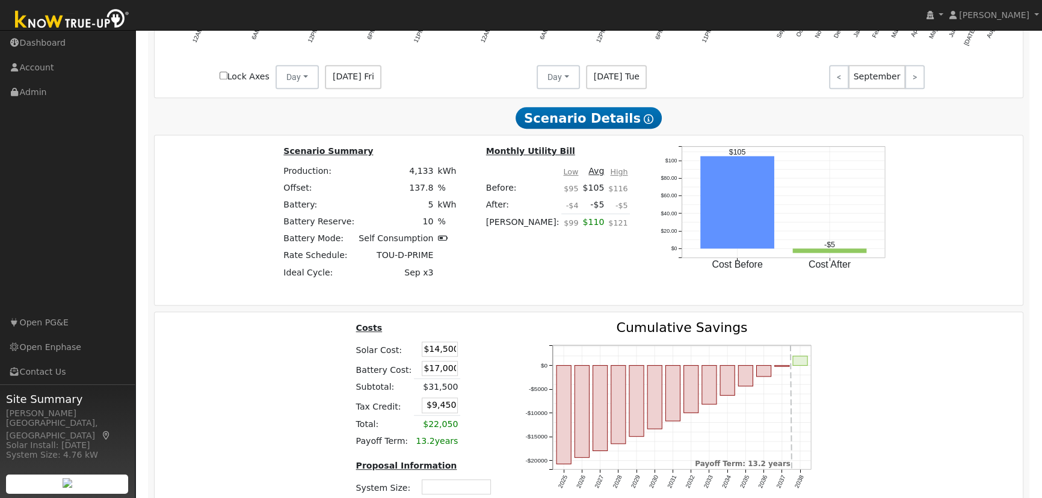
scroll to position [986, 0]
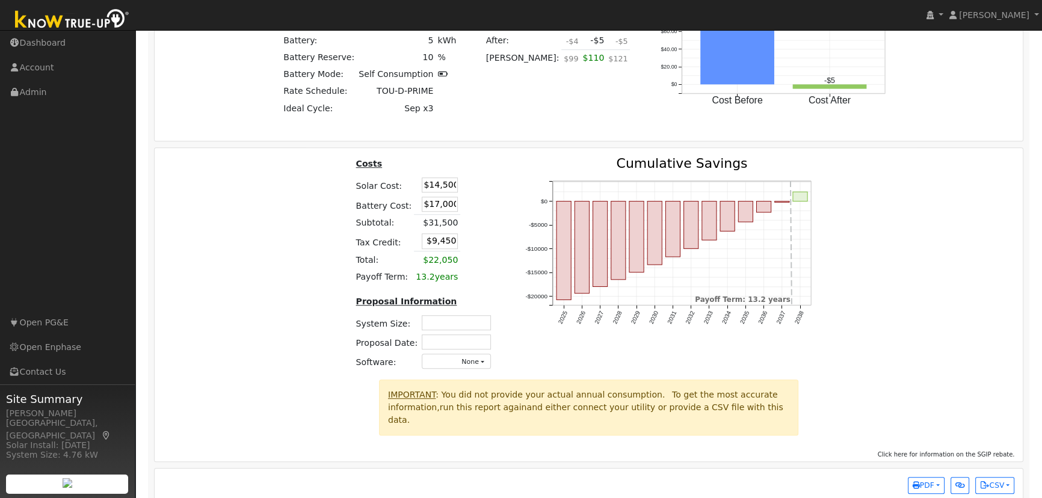
click at [460, 321] on input "text" at bounding box center [456, 322] width 69 height 15
type input "2.87"
click at [446, 345] on input "text" at bounding box center [456, 341] width 69 height 15
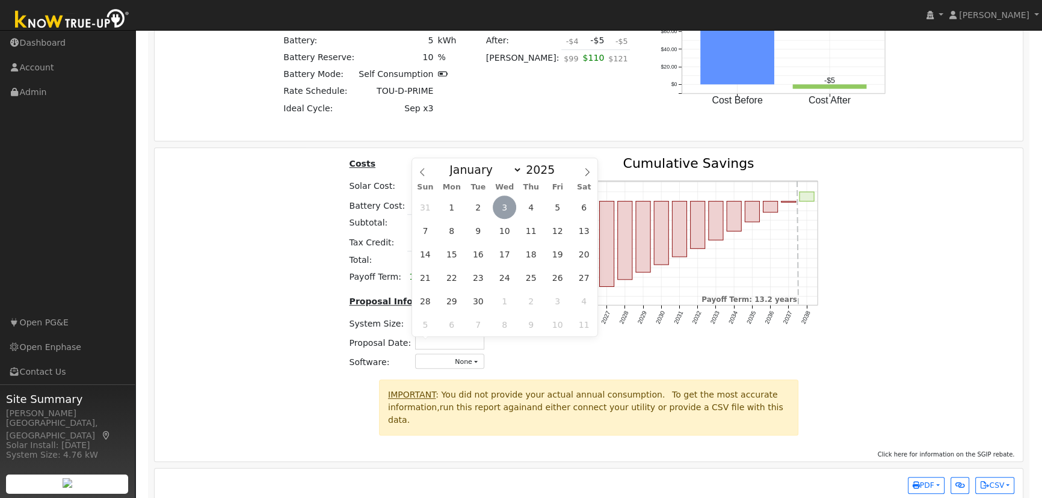
click at [505, 199] on span "3" at bounding box center [504, 207] width 23 height 23
type input "[DATE]"
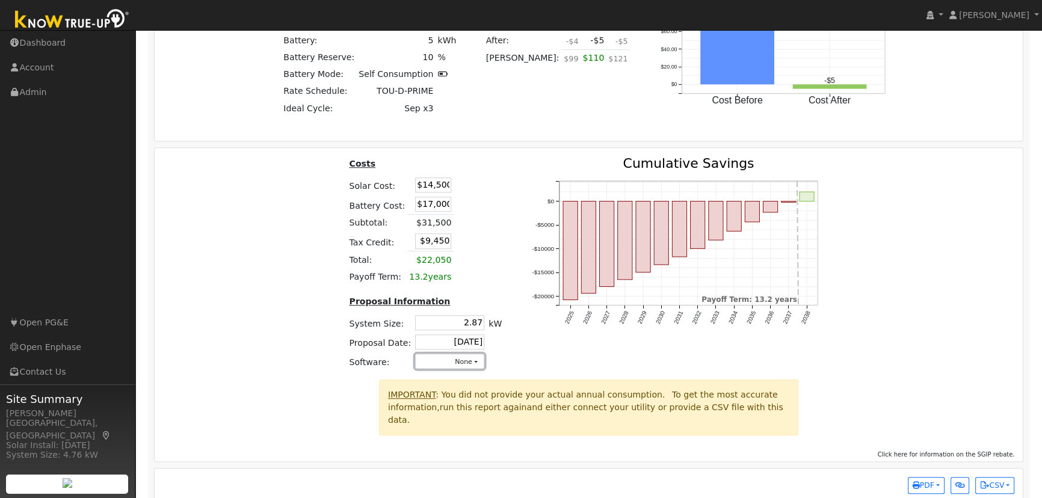
click at [457, 366] on button "None" at bounding box center [449, 361] width 69 height 15
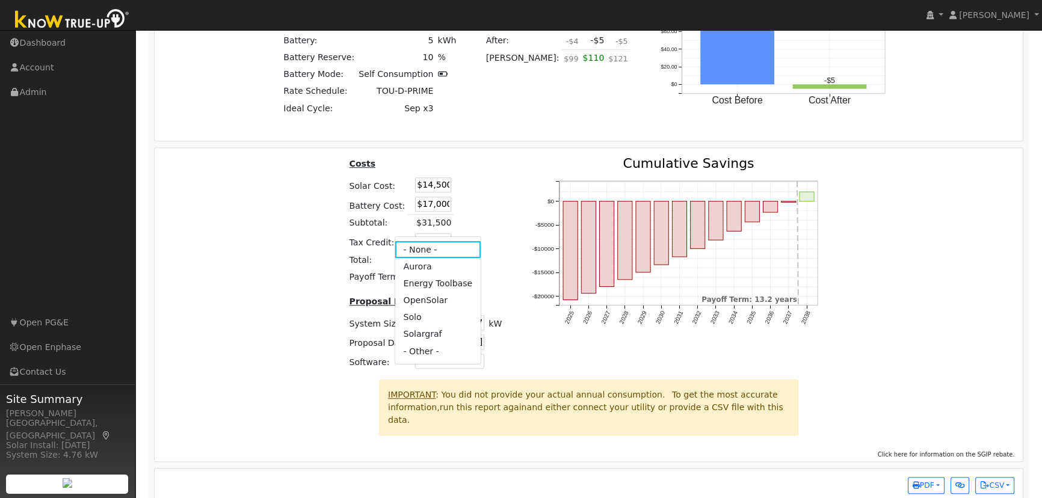
click at [440, 258] on link "Aurora" at bounding box center [438, 266] width 86 height 17
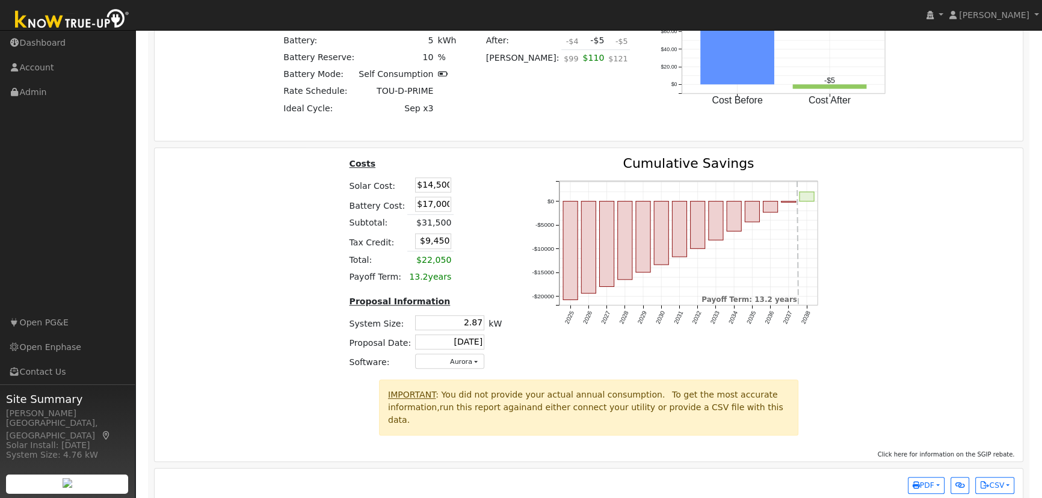
click at [970, 232] on div "Costs Solar Cost: $14,500 Battery Cost: $17,000 Subtotal: $31,500 Tax Credit: $…" at bounding box center [588, 268] width 877 height 223
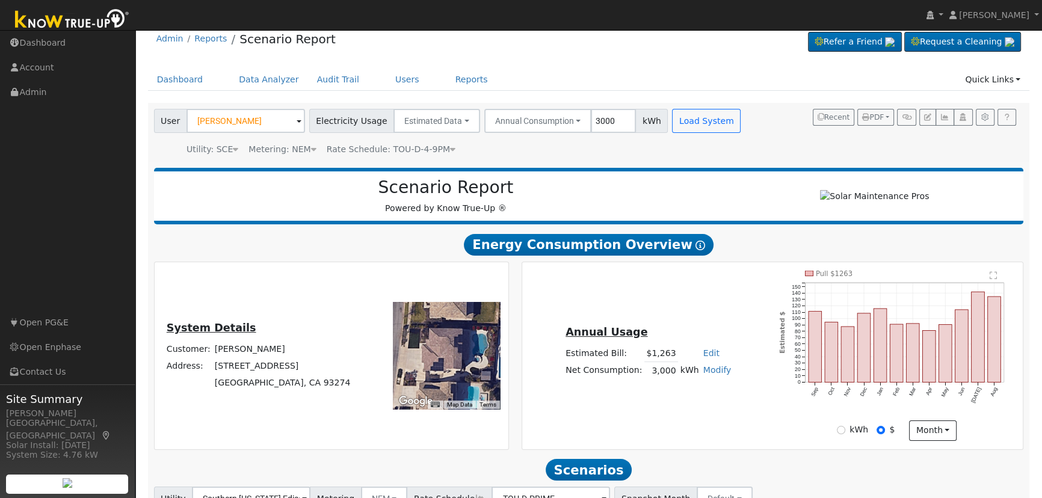
scroll to position [0, 0]
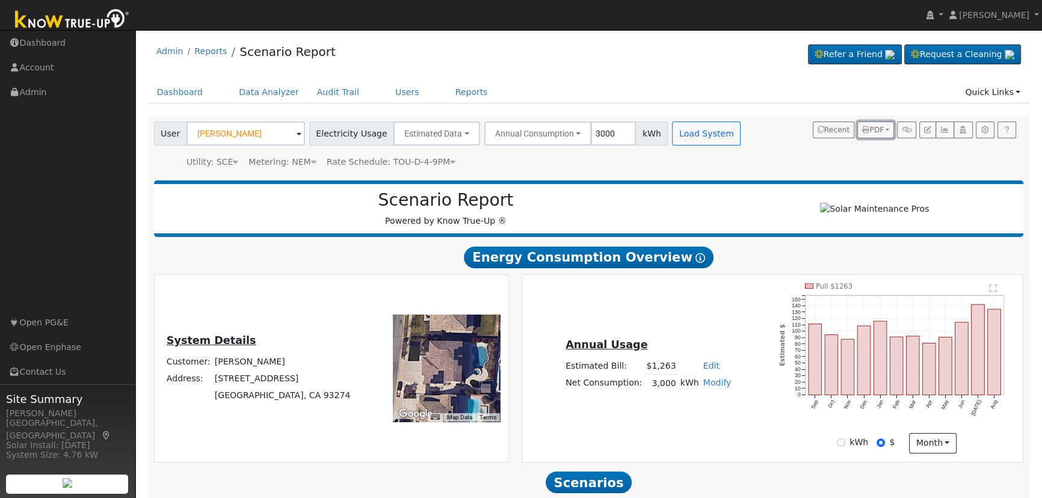
click at [876, 133] on span "PDF" at bounding box center [873, 130] width 22 height 8
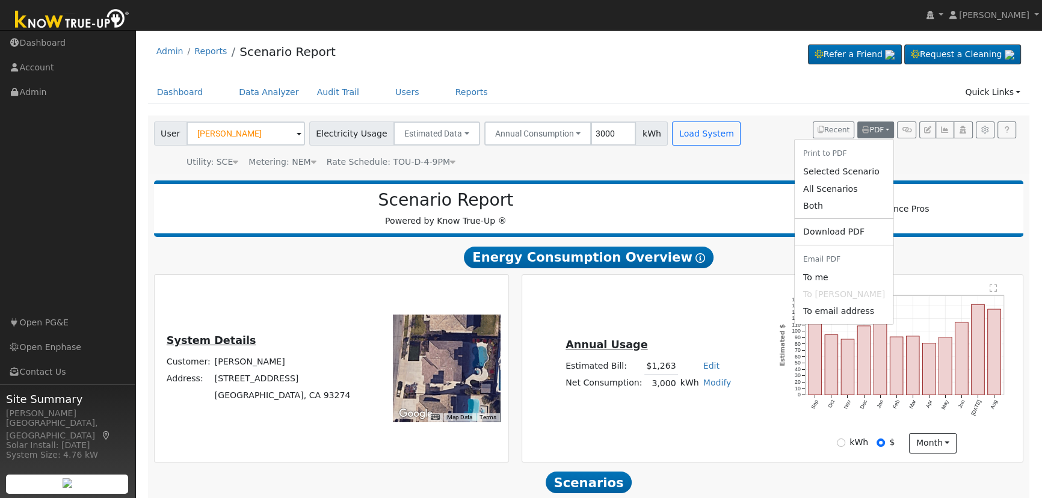
click at [840, 215] on ul "Print to PDF Selected Scenario All Scenarios Both Download PDF Email PDF To me …" at bounding box center [844, 231] width 100 height 185
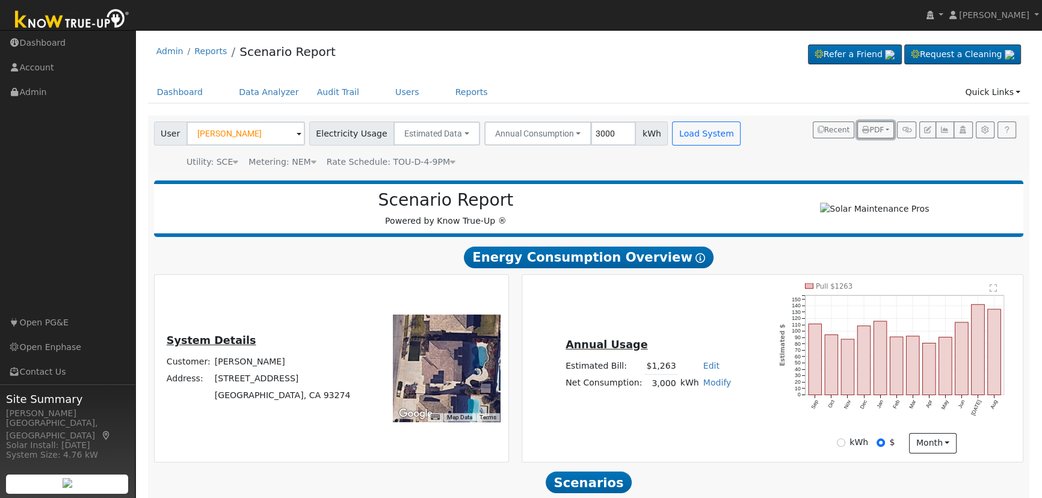
click at [882, 129] on span "PDF" at bounding box center [873, 130] width 22 height 8
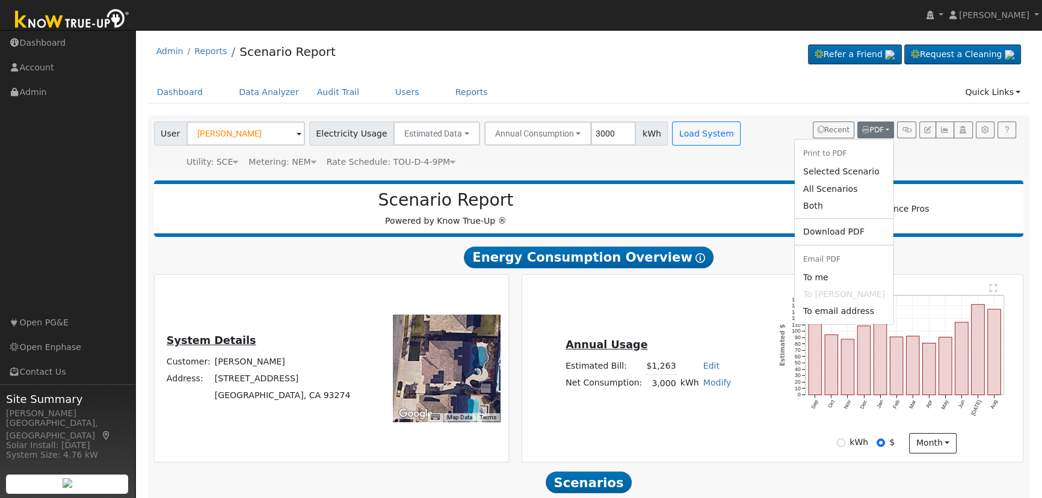
click at [844, 210] on link "Both" at bounding box center [844, 205] width 99 height 17
